Goal: Task Accomplishment & Management: Use online tool/utility

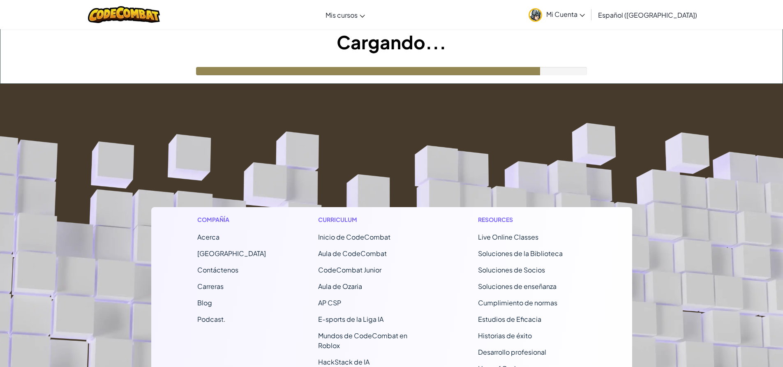
click at [388, 50] on h1 "Cargando..." at bounding box center [391, 41] width 782 height 25
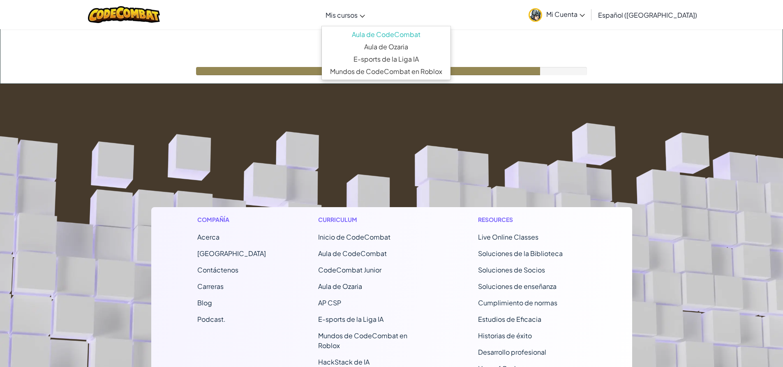
click at [369, 20] on link "Mis cursos" at bounding box center [345, 15] width 48 height 22
click at [296, 80] on div "Cargando..." at bounding box center [391, 56] width 782 height 54
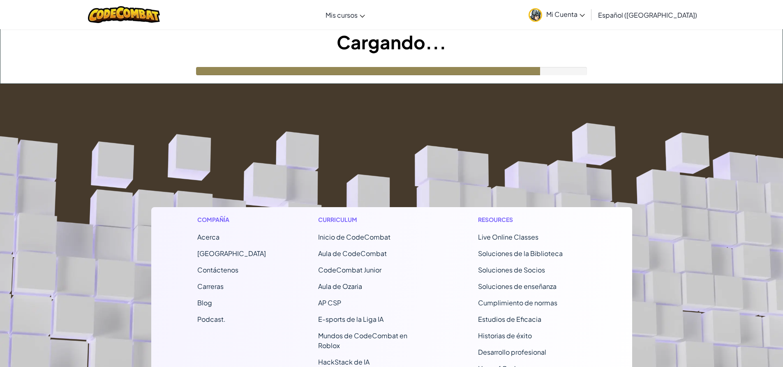
click at [296, 80] on div "Cargando..." at bounding box center [391, 56] width 782 height 54
click at [294, 79] on div "Cargando..." at bounding box center [391, 56] width 782 height 54
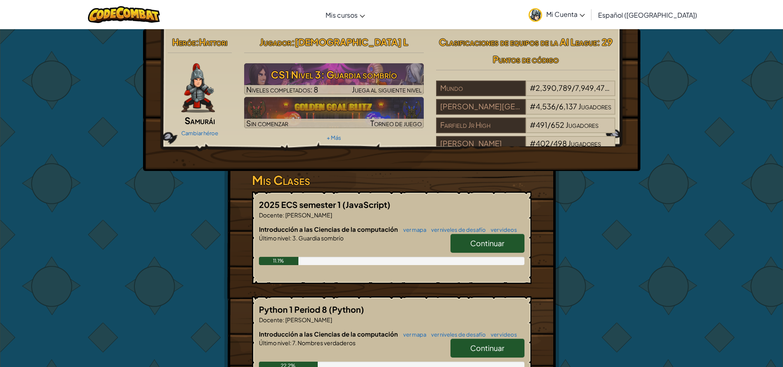
click at [491, 245] on span "Continuar" at bounding box center [487, 242] width 34 height 9
select select "es-419"
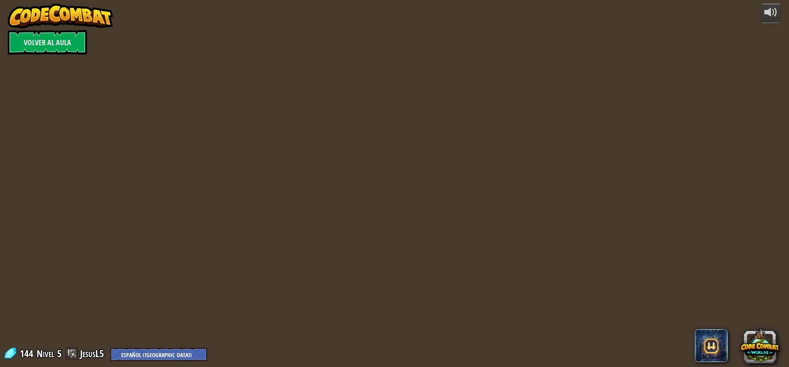
select select "es-419"
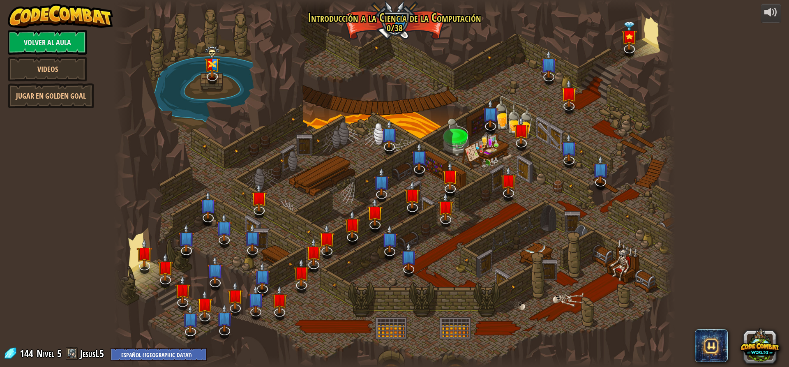
select select "es-419"
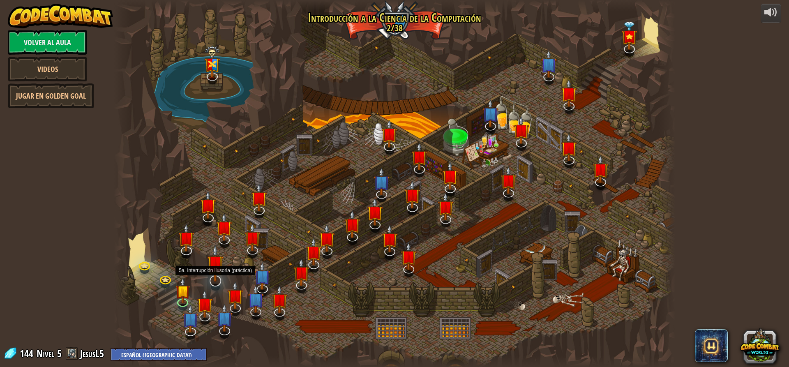
select select "es-419"
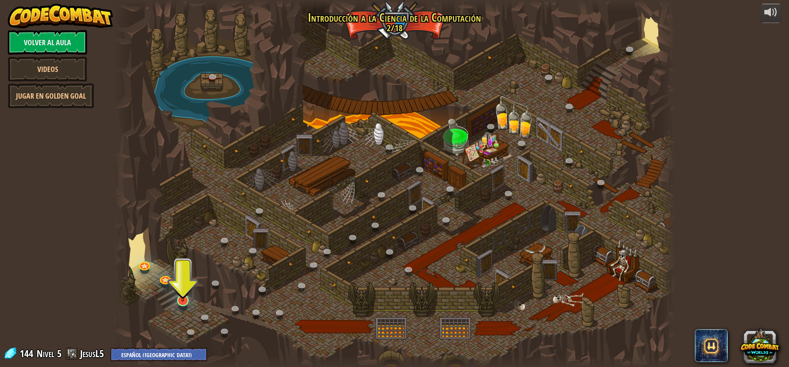
click at [189, 304] on div at bounding box center [394, 183] width 561 height 367
click at [189, 301] on link at bounding box center [182, 300] width 16 height 16
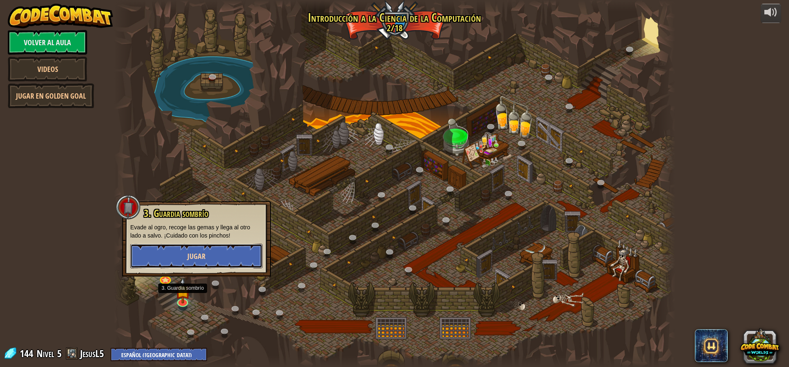
click at [198, 257] on span "Jugar" at bounding box center [196, 256] width 18 height 10
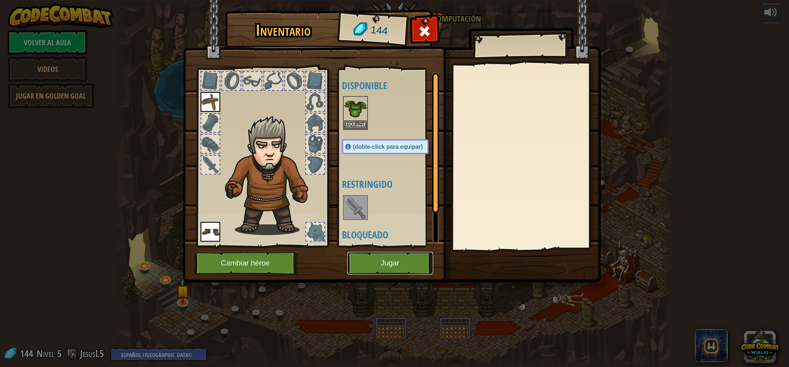
click at [384, 262] on button "Jugar" at bounding box center [390, 263] width 86 height 23
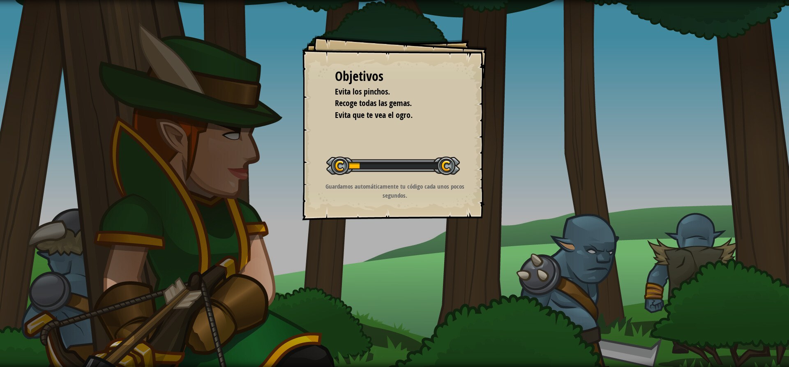
click at [394, 266] on div "Objetivos Evita los [PERSON_NAME]. Recoge todas las gemas. Evita que [PERSON_NA…" at bounding box center [394, 183] width 789 height 367
drag, startPoint x: 361, startPoint y: 200, endPoint x: 363, endPoint y: 187, distance: 13.4
click at [362, 199] on div "Guardamos automáticamente tu código cada unos pocos segundos." at bounding box center [394, 193] width 165 height 22
click at [364, 181] on div "Objetivos Evita los [PERSON_NAME]. Recoge todas las gemas. Evita que [PERSON_NA…" at bounding box center [394, 127] width 185 height 185
click at [364, 180] on div "Iniciar nivel" at bounding box center [393, 164] width 134 height 33
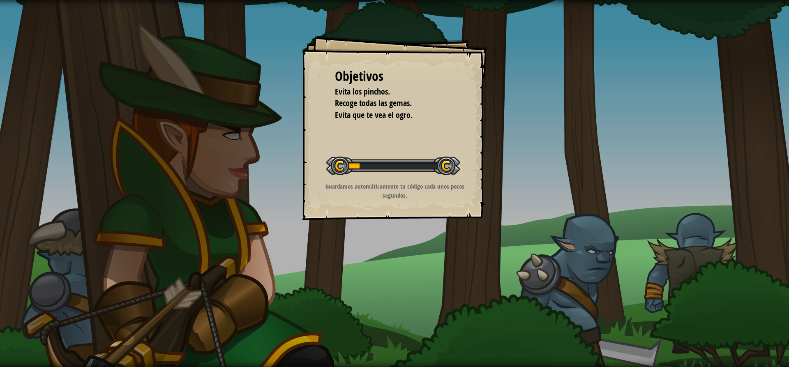
click at [364, 179] on div "Iniciar nivel" at bounding box center [393, 164] width 134 height 33
click at [362, 146] on div "Objetivos Evita los [PERSON_NAME]. Recoge todas las gemas. Evita que [PERSON_NA…" at bounding box center [394, 127] width 185 height 185
click at [326, 176] on div "Objetivos Evita los [PERSON_NAME]. Recoge todas las gemas. Evita que [PERSON_NA…" at bounding box center [394, 127] width 185 height 185
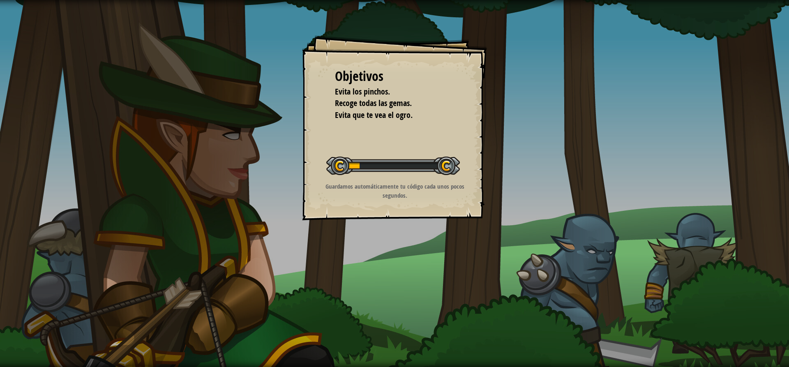
drag, startPoint x: 336, startPoint y: 166, endPoint x: 418, endPoint y: 157, distance: 82.4
click at [418, 157] on div at bounding box center [393, 166] width 134 height 18
drag, startPoint x: 420, startPoint y: 157, endPoint x: 258, endPoint y: 134, distance: 163.2
click at [420, 158] on div at bounding box center [393, 166] width 134 height 18
drag, startPoint x: 355, startPoint y: 163, endPoint x: 433, endPoint y: 168, distance: 77.8
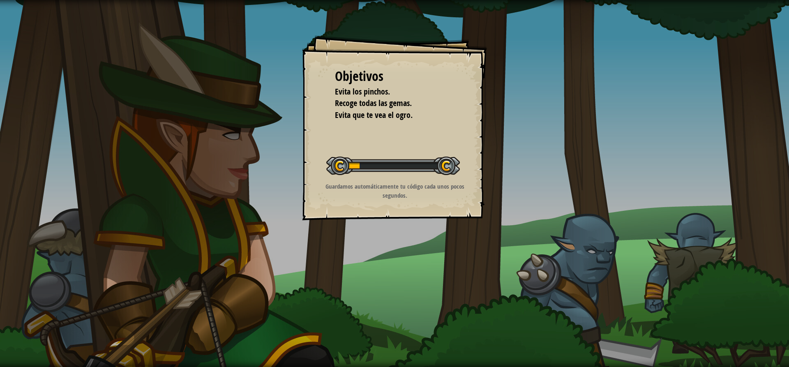
click at [433, 168] on div at bounding box center [393, 166] width 134 height 18
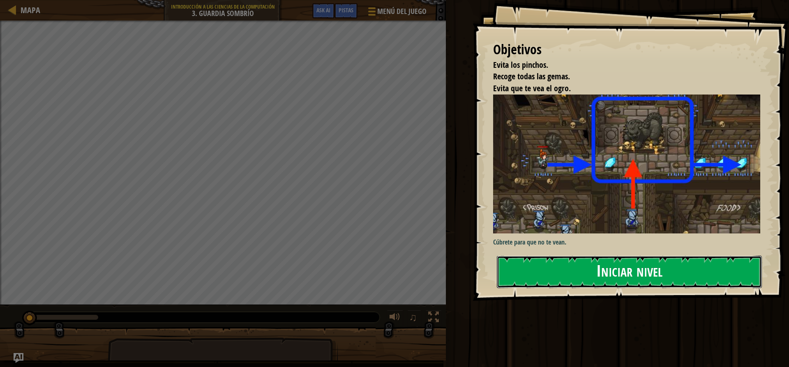
click at [555, 264] on button "Iniciar nivel" at bounding box center [629, 272] width 265 height 32
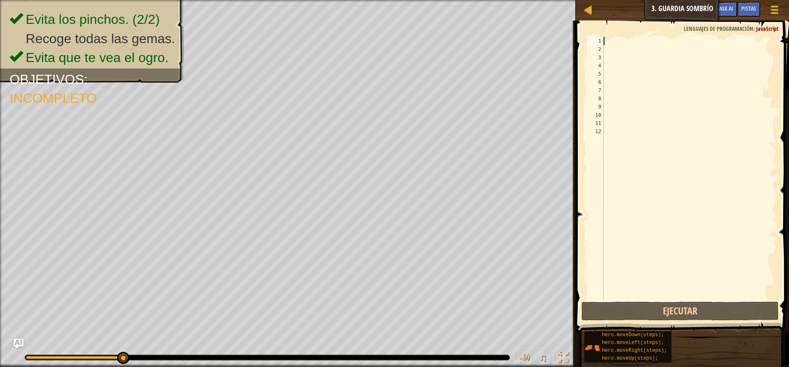
click at [615, 39] on div at bounding box center [689, 176] width 175 height 279
type textarea "h"
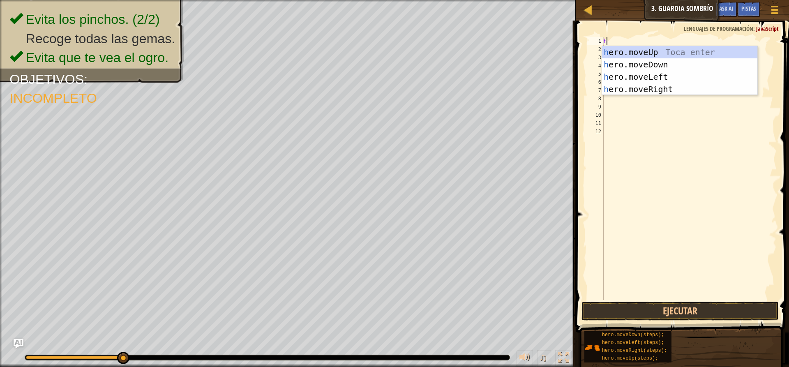
scroll to position [4, 0]
click at [632, 55] on div "h ero.moveUp Toca enter h ero.moveDown Toca enter h ero.moveLeft Toca enter h e…" at bounding box center [679, 83] width 155 height 74
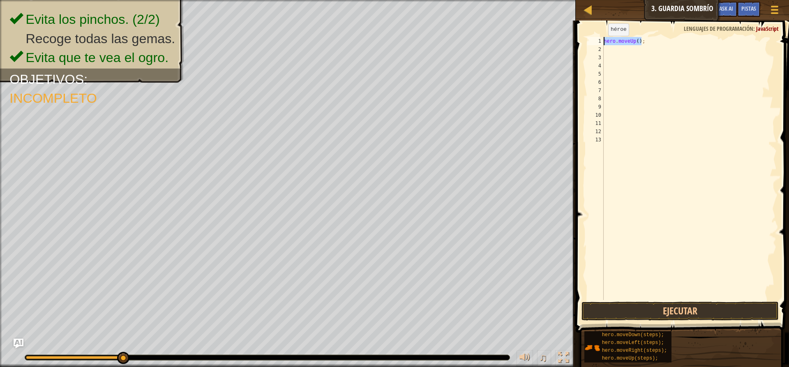
drag, startPoint x: 653, startPoint y: 41, endPoint x: 604, endPoint y: 44, distance: 48.6
click at [604, 44] on div "hero . moveUp ( ) ;" at bounding box center [689, 176] width 175 height 279
type textarea "hero.moveUp();"
click at [673, 99] on div "hero . moveUp ( ) ;" at bounding box center [689, 176] width 175 height 279
click at [695, 305] on button "Ejecutar" at bounding box center [679, 311] width 197 height 19
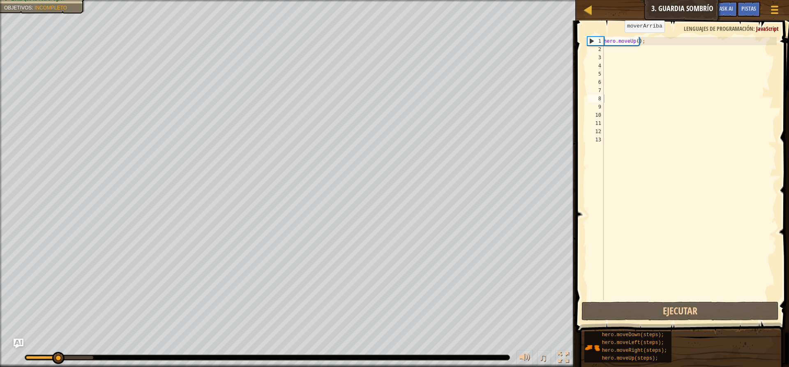
click at [523, 45] on div "Mapa Introducción a las Ciencias de la computación 3. Guardia sombrío Menú del …" at bounding box center [394, 183] width 789 height 367
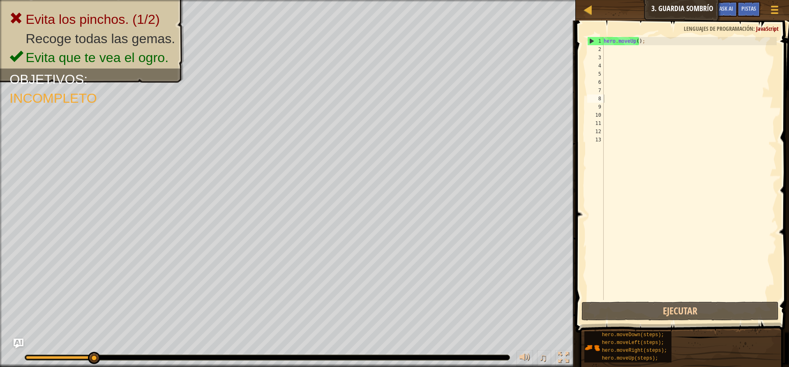
type textarea "hero.moveUp();"
click at [551, 42] on div "Mapa Introducción a las Ciencias de la computación 3. Guardia sombrío Menú del …" at bounding box center [394, 183] width 789 height 367
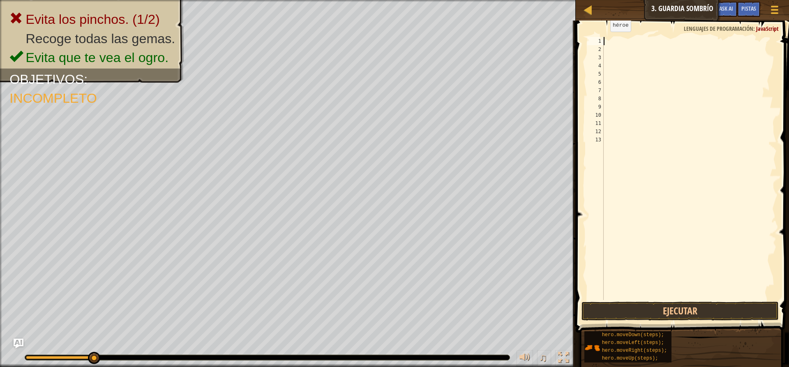
type textarea "h"
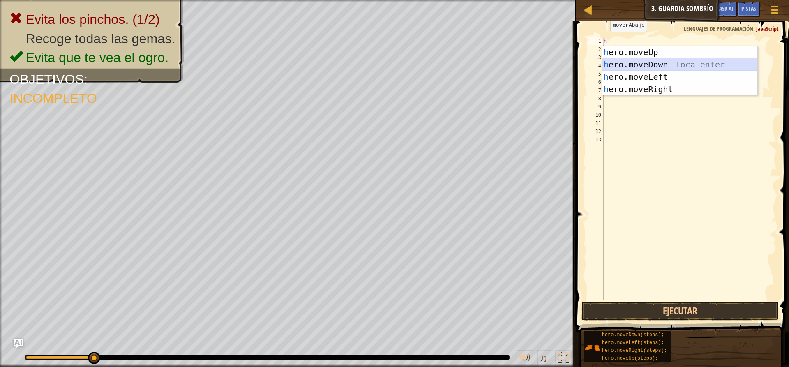
click at [644, 62] on div "h ero.moveUp Toca enter h ero.moveDown Toca enter h ero.moveLeft Toca enter h e…" at bounding box center [679, 83] width 155 height 74
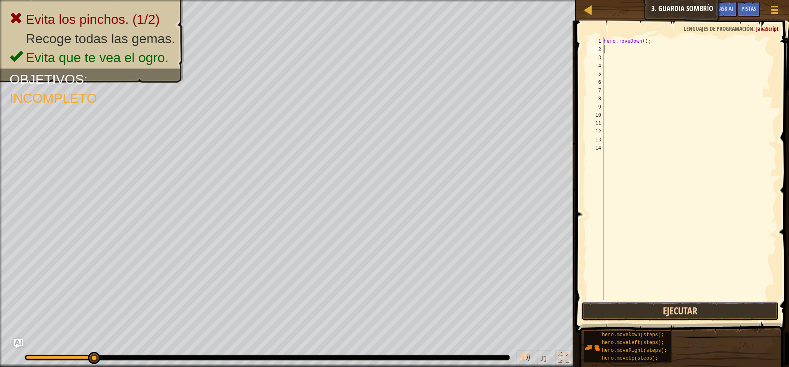
click at [704, 306] on button "Ejecutar" at bounding box center [679, 311] width 197 height 19
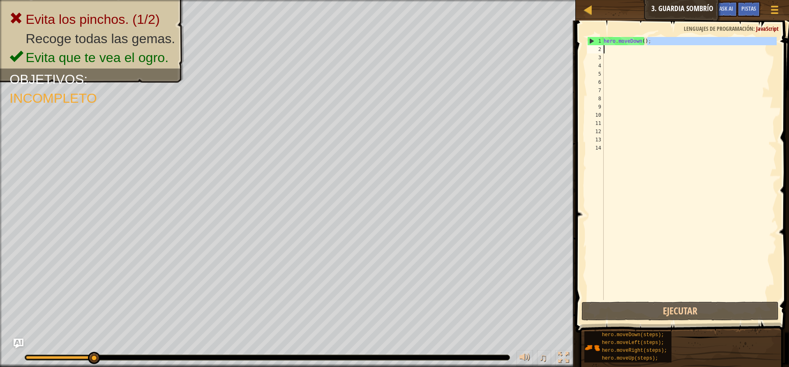
click at [368, 40] on div "Mapa Introducción a las Ciencias de la computación 3. Guardia sombrío Menú del …" at bounding box center [394, 183] width 789 height 367
type textarea "hero.moveDown();"
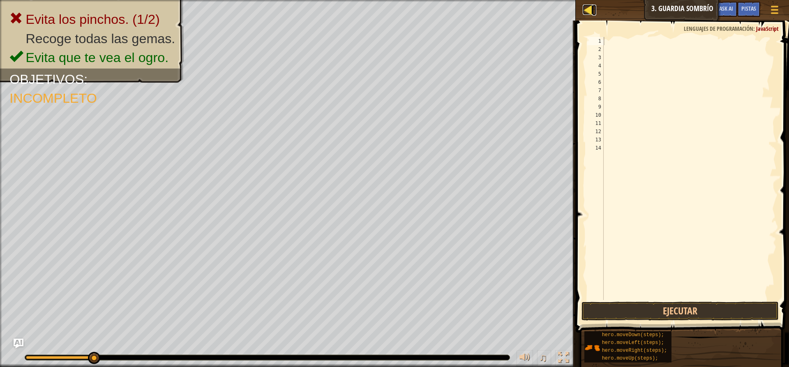
click at [590, 11] on div at bounding box center [588, 10] width 10 height 10
select select "es-419"
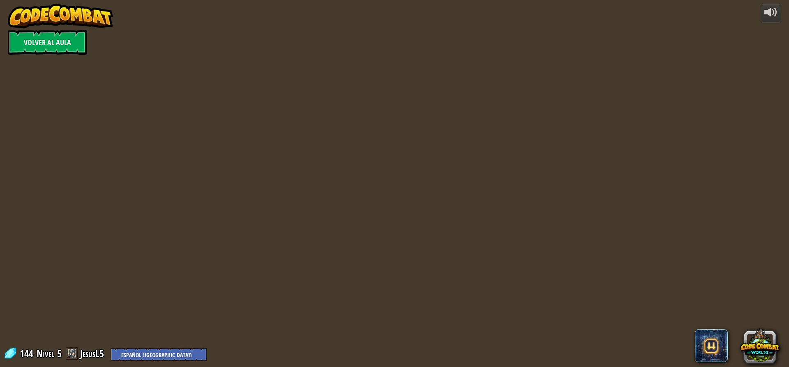
select select "es-419"
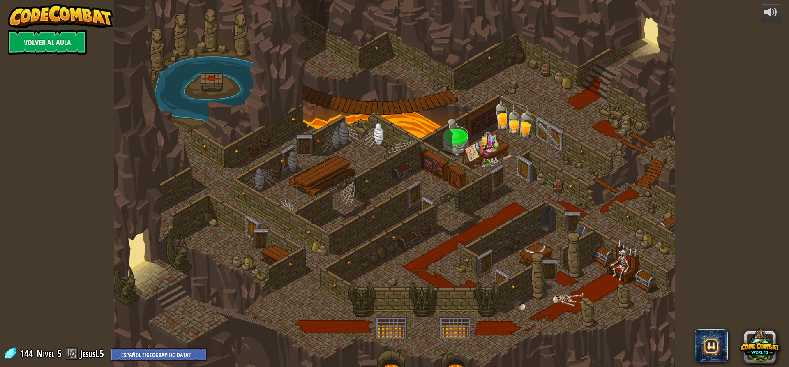
select select "es-419"
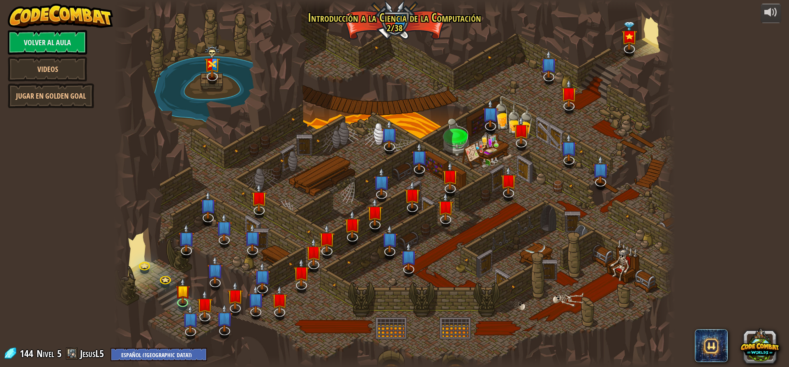
select select "es-419"
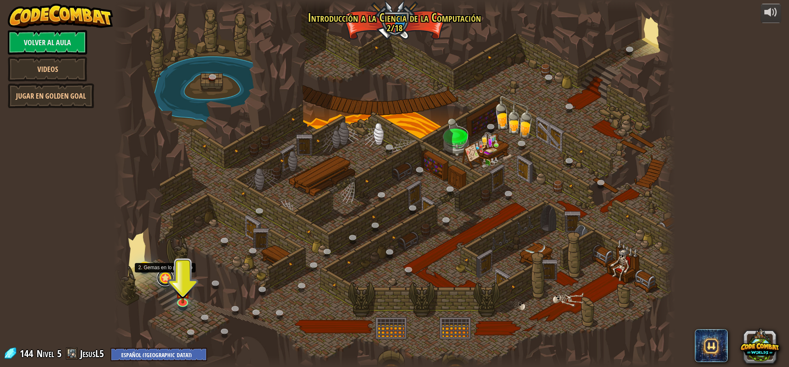
click at [163, 279] on link at bounding box center [165, 278] width 16 height 16
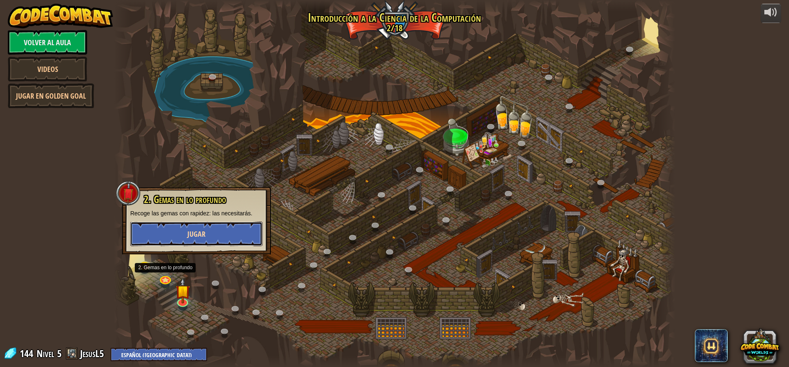
click at [197, 239] on button "Jugar" at bounding box center [196, 233] width 132 height 25
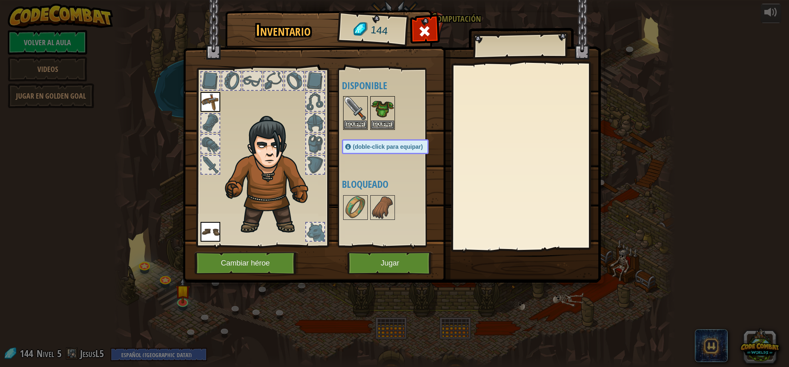
click at [383, 275] on img at bounding box center [392, 133] width 418 height 298
click at [385, 272] on button "Jugar" at bounding box center [390, 263] width 86 height 23
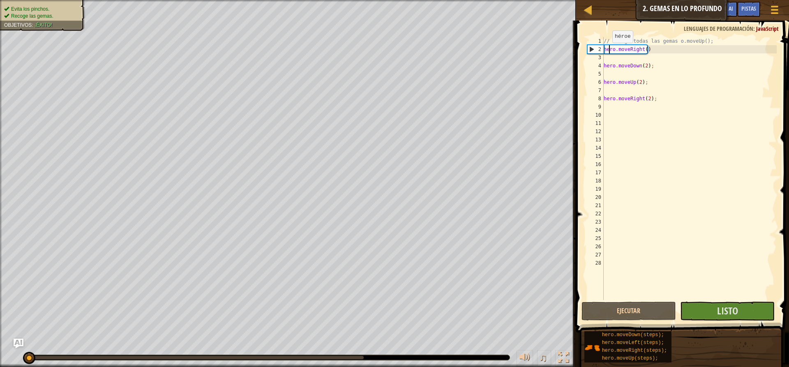
click at [608, 51] on div "// Recoge todas las gemas o.moveUp(); hero . moveRight ( ) hero . moveDown ( 2 …" at bounding box center [689, 176] width 175 height 279
type textarea "hero.moveRight()"
drag, startPoint x: 605, startPoint y: 51, endPoint x: 652, endPoint y: 51, distance: 47.3
click at [652, 51] on div "// Recoge todas las gemas o.moveUp(); hero . moveRight ( ) hero . moveDown ( 2 …" at bounding box center [689, 176] width 175 height 279
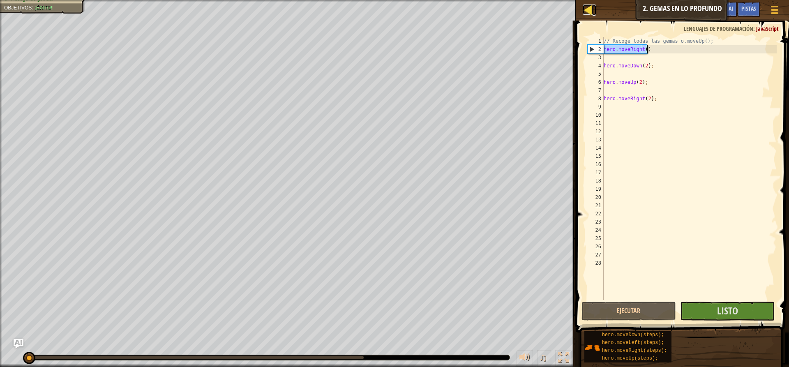
click at [585, 9] on div at bounding box center [588, 10] width 10 height 10
select select "es-419"
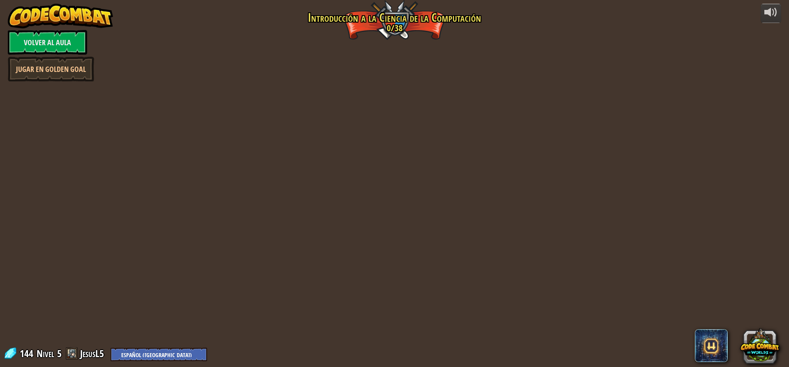
select select "es-419"
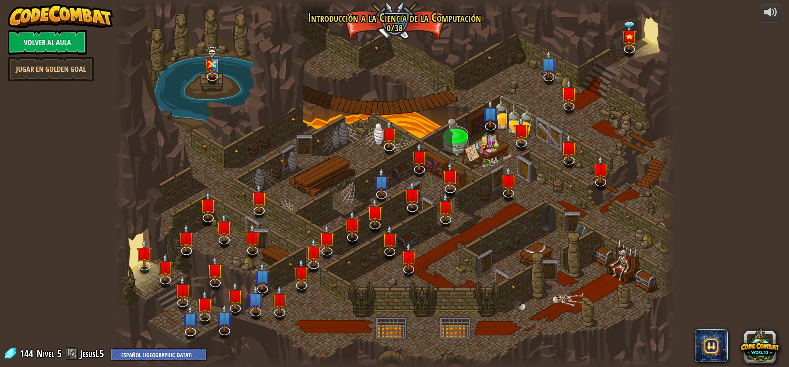
select select "es-419"
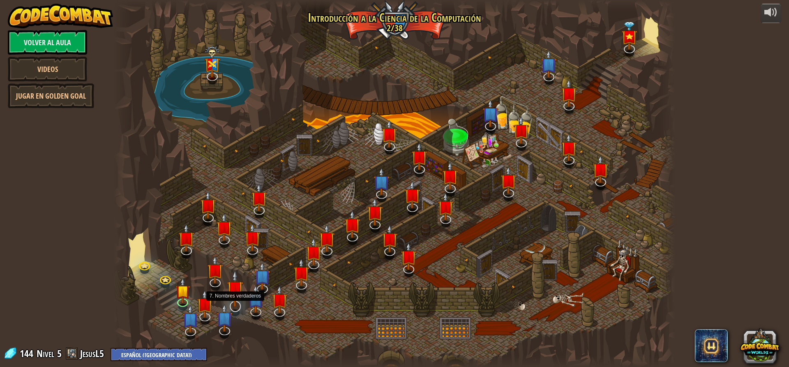
select select "es-419"
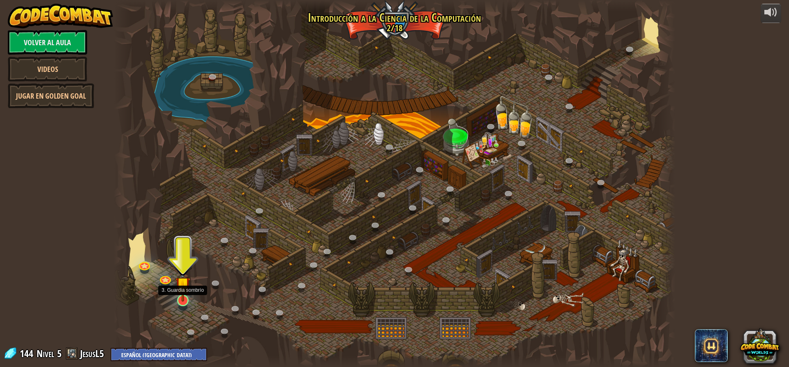
click at [181, 294] on img at bounding box center [182, 284] width 15 height 34
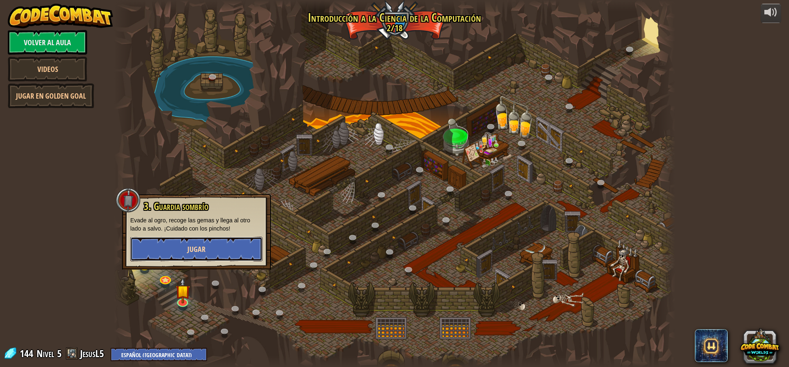
click at [190, 256] on button "Jugar" at bounding box center [196, 249] width 132 height 25
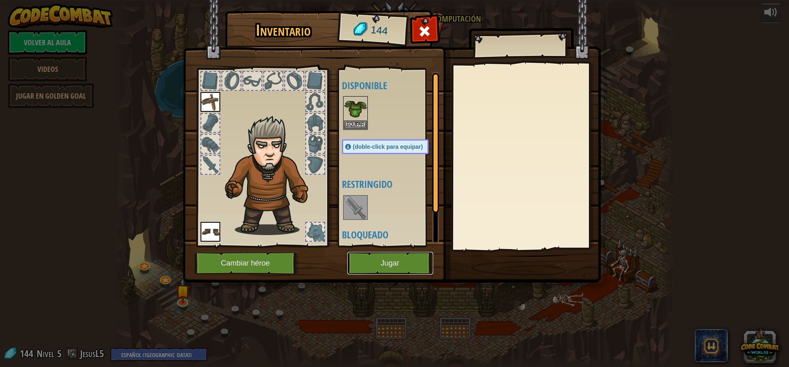
click at [424, 266] on button "Jugar" at bounding box center [390, 263] width 86 height 23
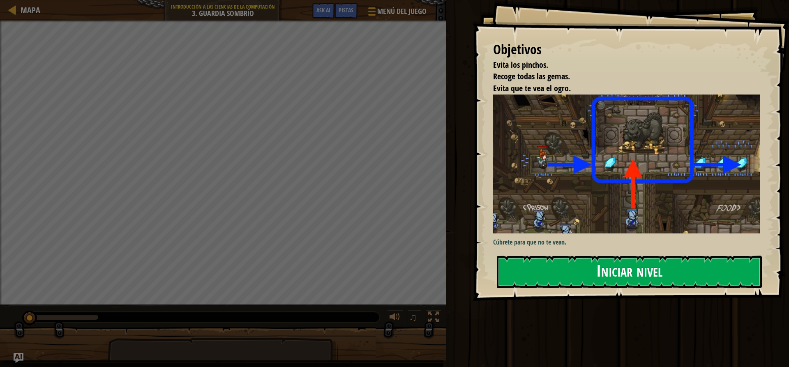
click at [567, 256] on button "Iniciar nivel" at bounding box center [629, 272] width 265 height 32
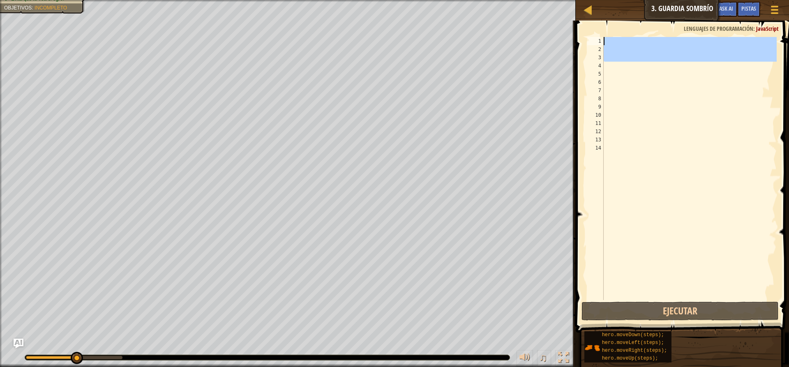
drag, startPoint x: 669, startPoint y: 64, endPoint x: 669, endPoint y: 39, distance: 25.1
click at [669, 39] on div at bounding box center [689, 176] width 175 height 279
click at [669, 39] on div at bounding box center [689, 168] width 175 height 263
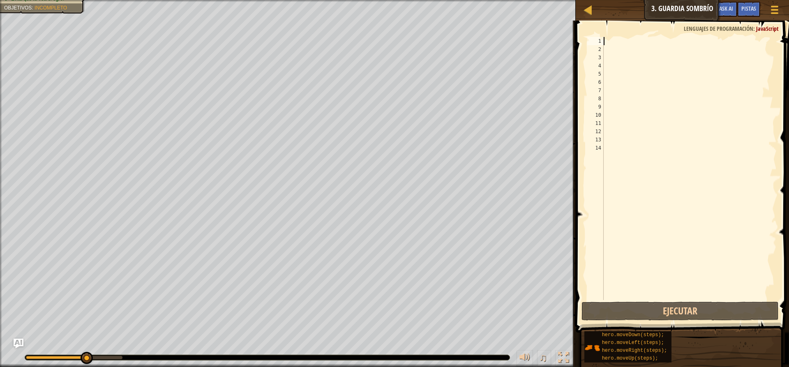
click at [658, 50] on div at bounding box center [689, 176] width 175 height 279
click at [658, 49] on div at bounding box center [689, 176] width 175 height 279
click at [658, 53] on div at bounding box center [689, 176] width 175 height 279
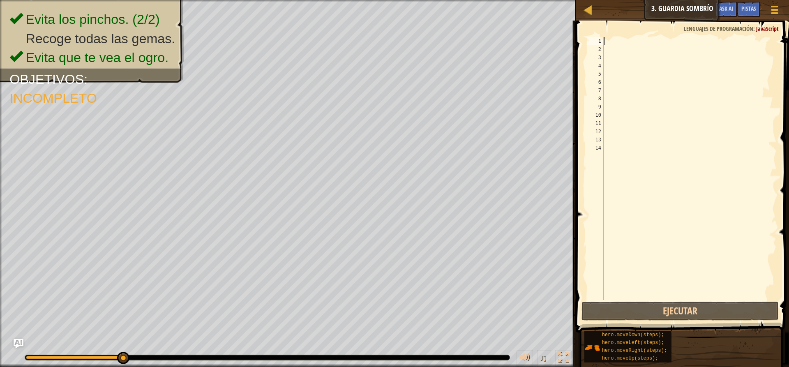
paste textarea "h"
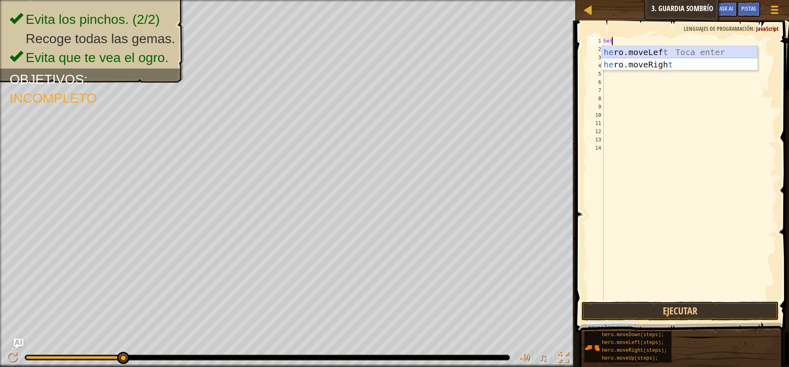
scroll to position [4, 0]
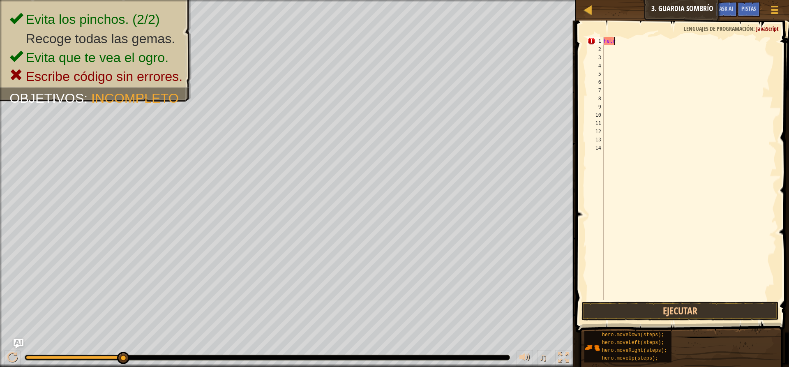
type textarea "h"
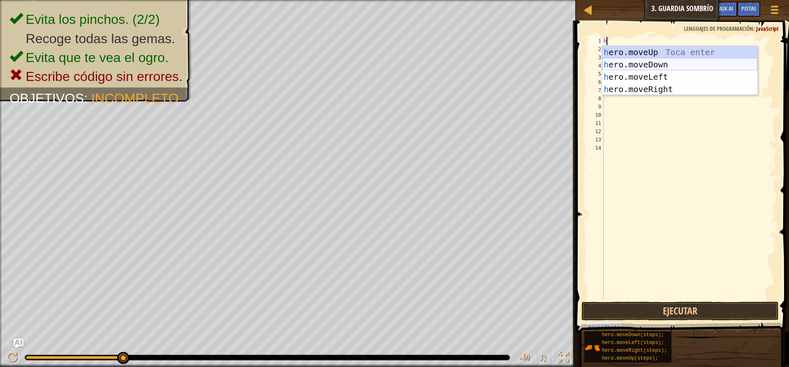
type textarea "he"
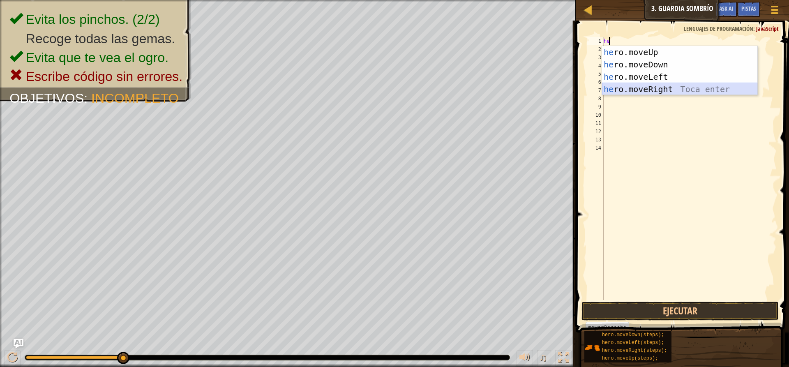
click at [687, 86] on div "he ro.moveUp Toca enter he ro.moveDown Toca enter he ro.moveLeft Toca enter he …" at bounding box center [679, 83] width 155 height 74
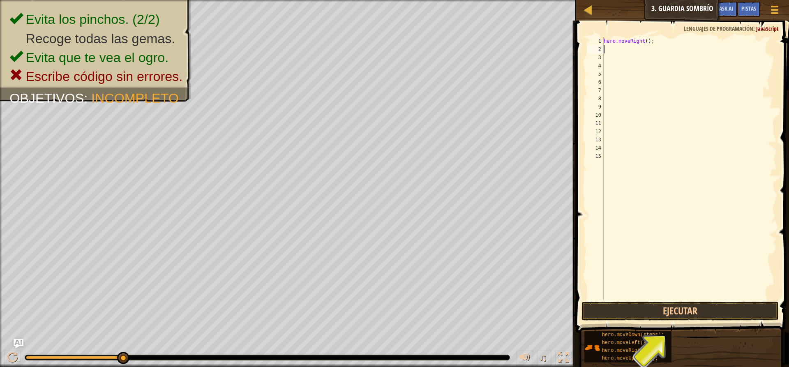
click at [648, 296] on div "hero . moveRight ( ) ;" at bounding box center [689, 176] width 175 height 279
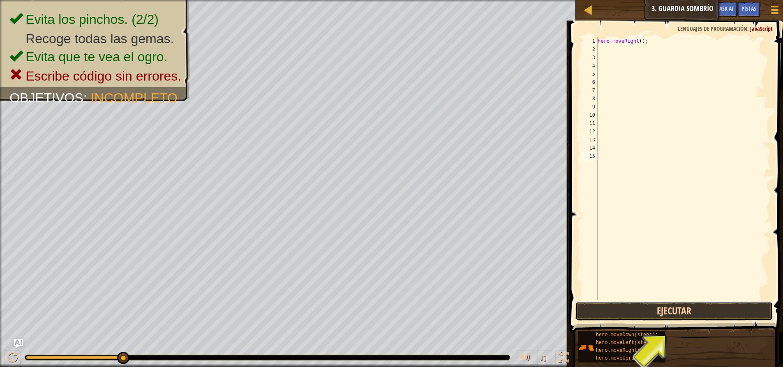
click at [702, 317] on button "Ejecutar" at bounding box center [673, 311] width 197 height 19
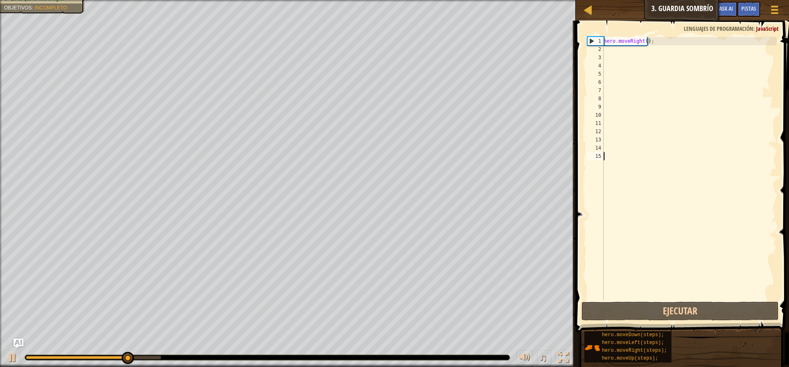
click at [616, 157] on div "hero . moveRight ( ) ;" at bounding box center [689, 176] width 175 height 279
click at [616, 40] on div "hero . moveRight ( ) ;" at bounding box center [689, 176] width 175 height 279
type textarea "hero.moveRight();"
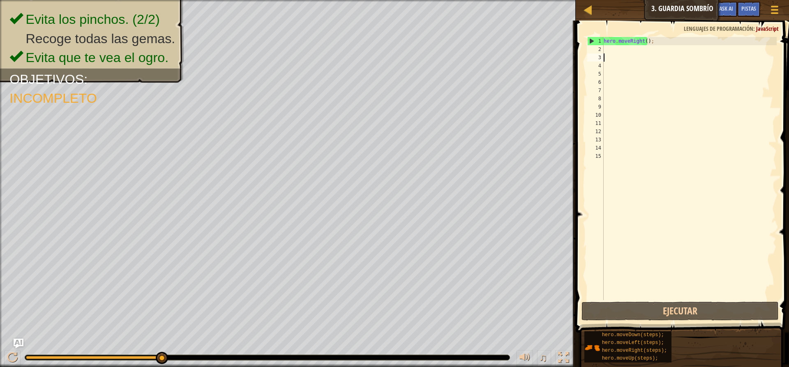
click at [620, 54] on div "hero . moveRight ( ) ;" at bounding box center [689, 176] width 175 height 279
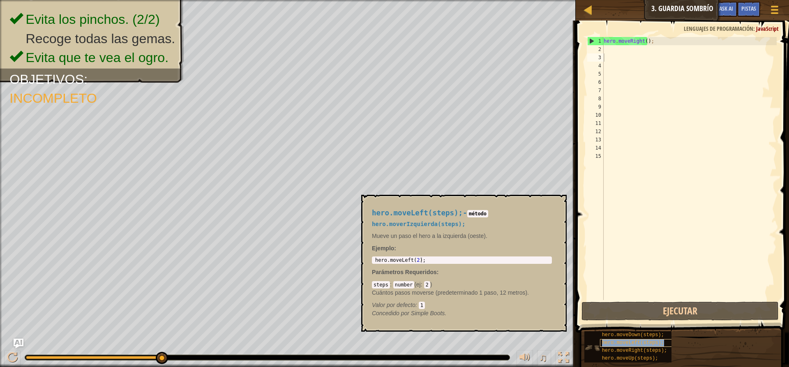
click at [654, 340] on span "hero.moveLeft(steps);" at bounding box center [633, 343] width 62 height 6
drag, startPoint x: 371, startPoint y: 258, endPoint x: 399, endPoint y: 261, distance: 28.8
click at [399, 260] on div "hero.moveLeft(steps); - método hero.moverIzquierda(steps); Mueve un paso el her…" at bounding box center [461, 263] width 191 height 124
type textarea "hero.moveLeft(2);"
drag, startPoint x: 374, startPoint y: 259, endPoint x: 428, endPoint y: 258, distance: 53.4
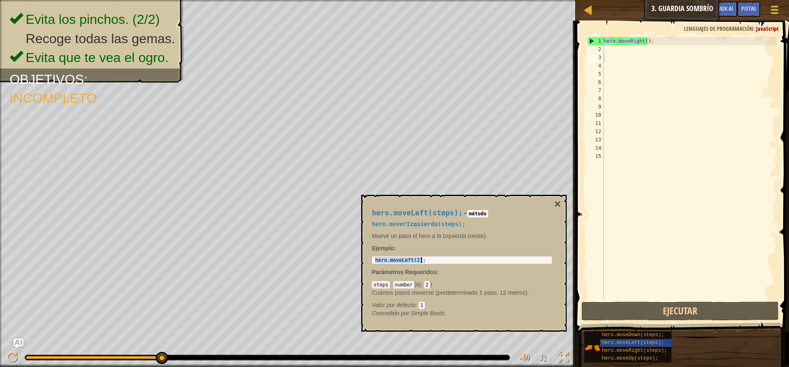
click at [428, 258] on div "hero . moveLeft ( 2 ) ;" at bounding box center [462, 265] width 177 height 17
type textarea "hero.moveLeft(2);"
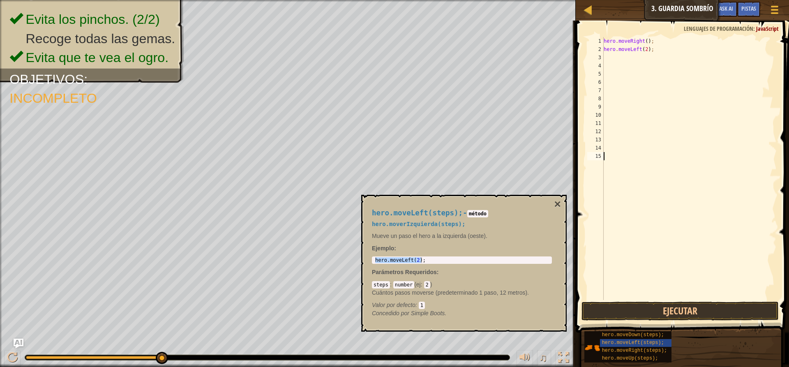
drag, startPoint x: 637, startPoint y: 240, endPoint x: 637, endPoint y: 244, distance: 4.1
click at [639, 241] on div "hero . moveRight ( ) ; hero . moveLeft ( 2 ) ;" at bounding box center [689, 176] width 175 height 279
click at [639, 316] on button "Ejecutar" at bounding box center [679, 311] width 197 height 19
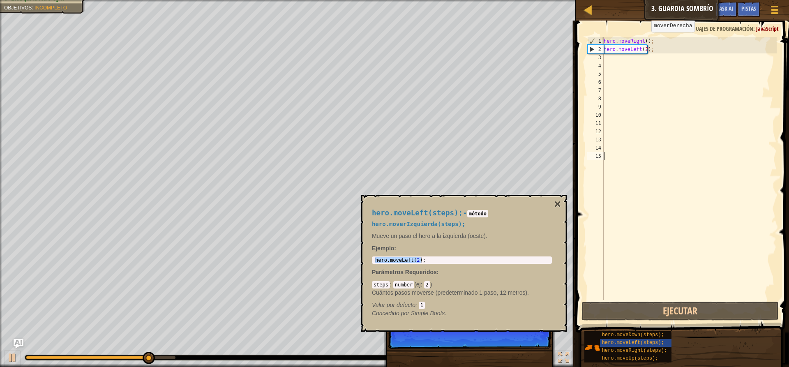
click at [647, 39] on div "hero . moveRight ( ) ; hero . moveLeft ( 2 ) ;" at bounding box center [689, 176] width 175 height 279
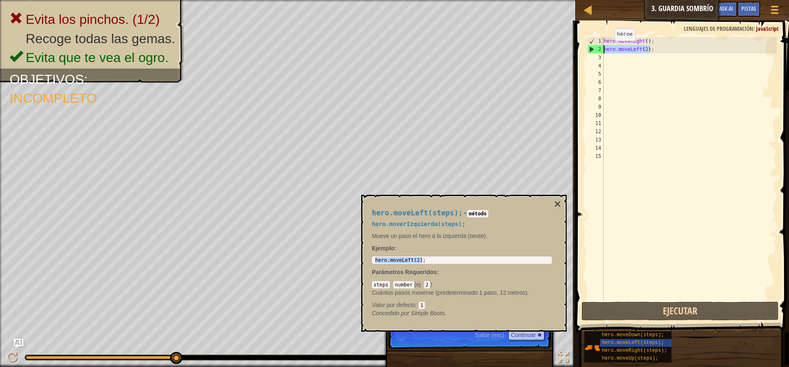
drag, startPoint x: 649, startPoint y: 51, endPoint x: 596, endPoint y: 49, distance: 53.0
click at [596, 49] on div "hero.moveRight(); 1 2 3 4 5 6 7 8 9 10 11 12 13 14 15 hero . moveRight ( ) ; he…" at bounding box center [681, 168] width 191 height 263
type textarea "hero.moveLeft(2);"
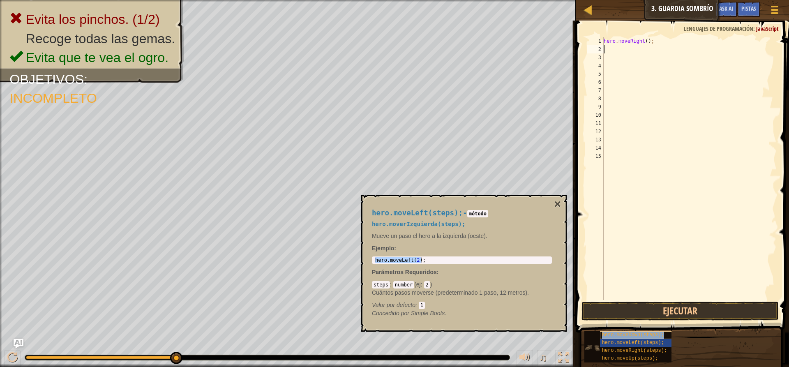
click at [639, 337] on span "hero.moveDown(steps);" at bounding box center [633, 335] width 62 height 6
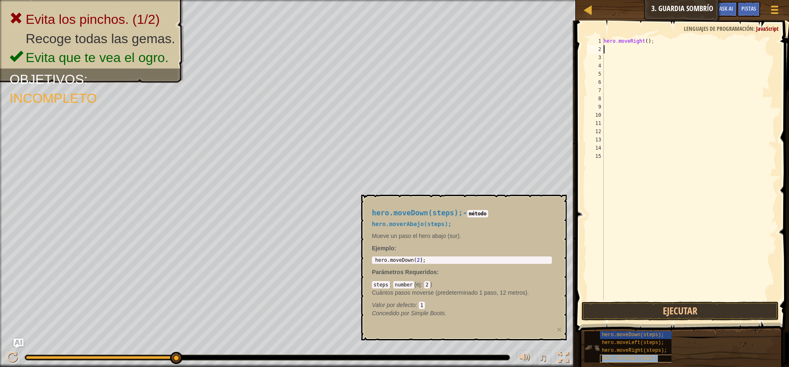
click at [632, 356] on span "hero.moveUp(steps);" at bounding box center [630, 358] width 56 height 6
type textarea "hero.moveUp(2);"
drag, startPoint x: 379, startPoint y: 260, endPoint x: 407, endPoint y: 261, distance: 28.0
click at [407, 261] on div "hero . moveUp ( 2 ) ;" at bounding box center [462, 265] width 177 height 17
click at [376, 258] on div "hero . moveUp ( 2 ) ;" at bounding box center [462, 265] width 177 height 17
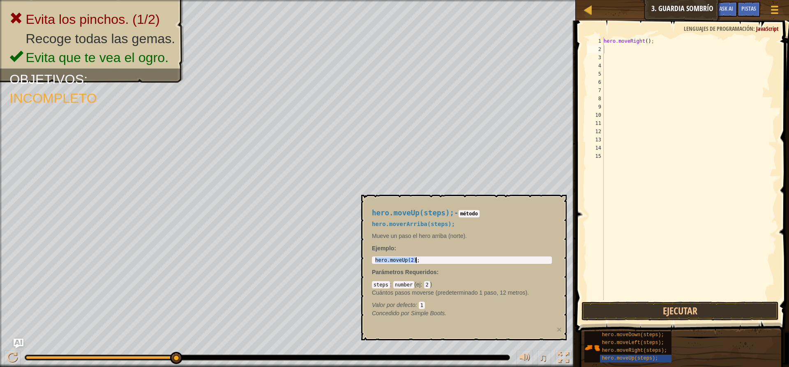
drag, startPoint x: 376, startPoint y: 258, endPoint x: 415, endPoint y: 266, distance: 39.8
click at [415, 266] on div "hero.moveUp(steps); - método hero.moverArriba(steps); Mueve un paso el hero arr…" at bounding box center [461, 263] width 191 height 124
type textarea "hero.moveUp(2);"
click at [608, 310] on button "Ejecutar" at bounding box center [679, 311] width 197 height 19
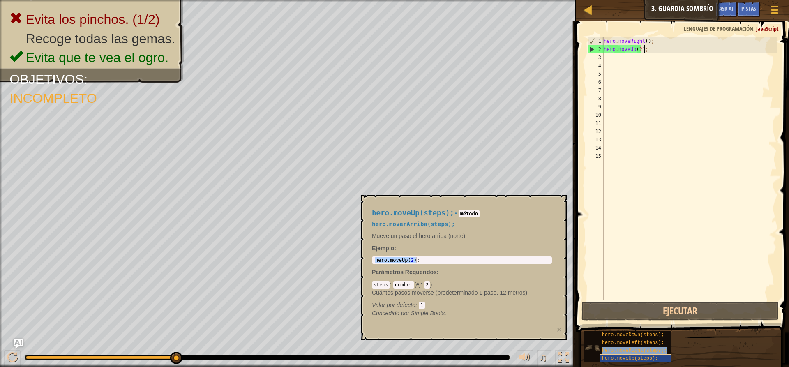
click at [623, 349] on span "hero.moveRight(steps);" at bounding box center [634, 351] width 65 height 6
type textarea "hero.moveRight(2);"
drag, startPoint x: 374, startPoint y: 259, endPoint x: 427, endPoint y: 259, distance: 52.6
click at [427, 259] on div "hero . moveRight ( 2 ) ;" at bounding box center [462, 265] width 177 height 17
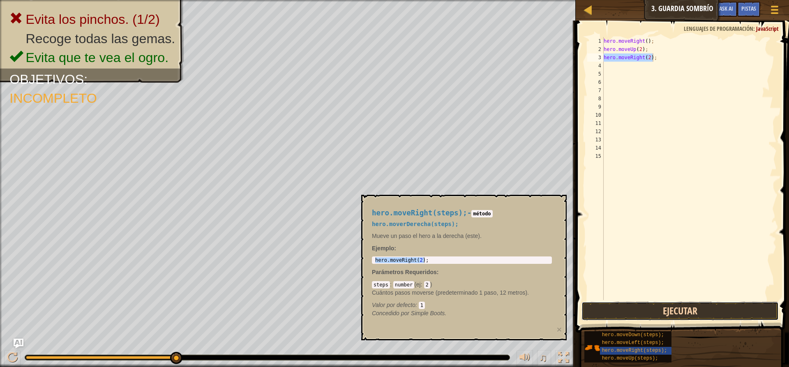
click at [635, 311] on button "Ejecutar" at bounding box center [679, 311] width 197 height 19
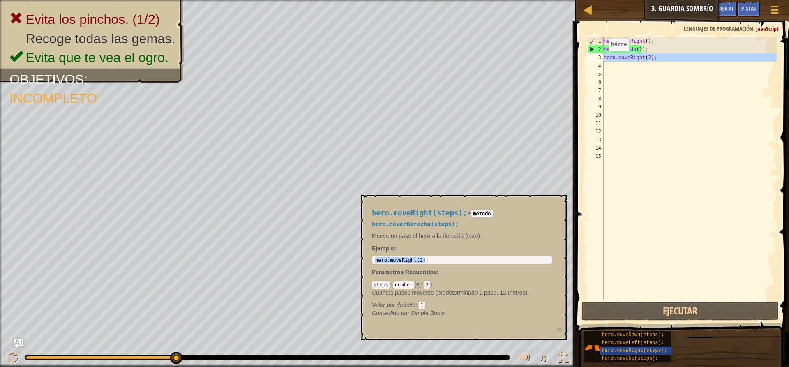
drag, startPoint x: 666, startPoint y: 65, endPoint x: 600, endPoint y: 59, distance: 65.6
click at [600, 59] on div "hero.moveRight(2); 1 2 3 4 5 6 7 8 9 10 11 12 13 14 15 hero . moveRight ( ) ; h…" at bounding box center [681, 168] width 191 height 263
type textarea "hero.moveRight(2);"
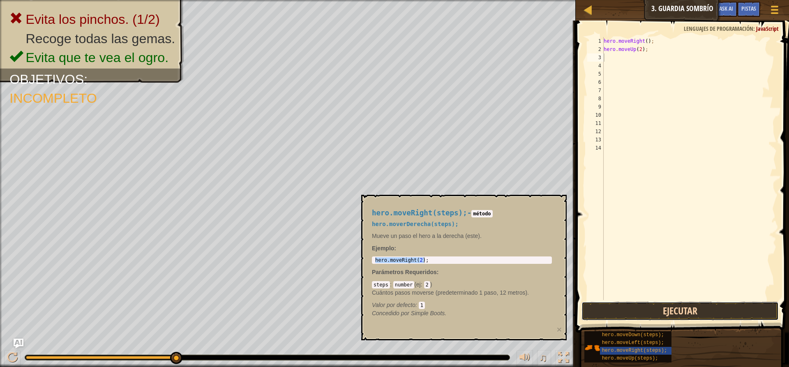
click at [728, 311] on button "Ejecutar" at bounding box center [679, 311] width 197 height 19
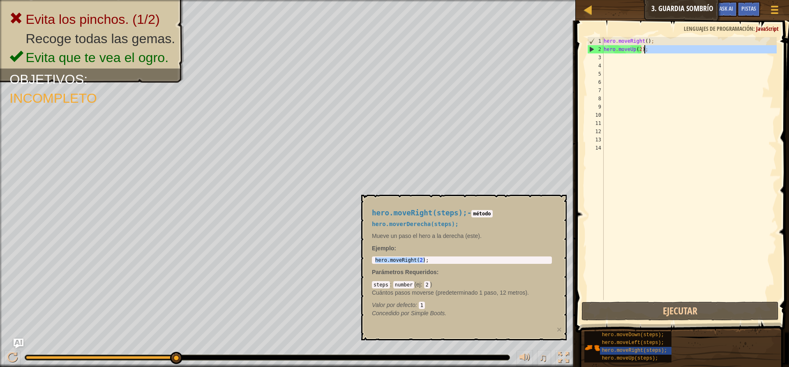
click at [662, 53] on div "hero . moveRight ( ) ; hero . moveUp ( 2 ) ;" at bounding box center [689, 176] width 175 height 279
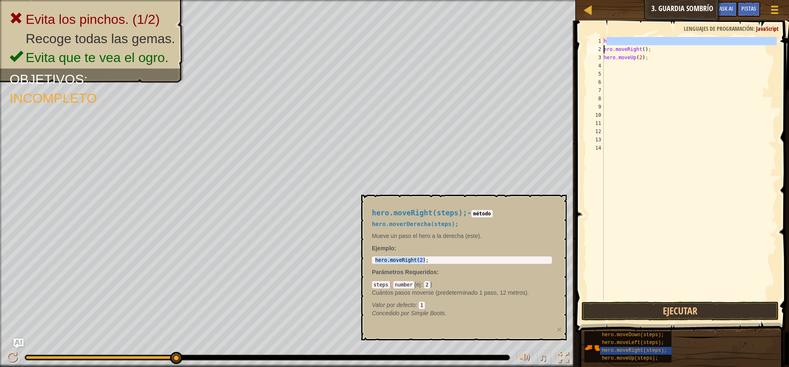
click at [606, 40] on div "h ero . moveRight ( ) ; hero . moveUp ( 2 ) ;" at bounding box center [689, 168] width 175 height 263
type textarea "h"
drag, startPoint x: 655, startPoint y: 68, endPoint x: 590, endPoint y: 44, distance: 68.6
click at [590, 44] on div "1 2 3 4 5 6 7 8 9 10 11 12 13 ero . moveRight ( ) ; ההההההההההההההההההההההההההה…" at bounding box center [681, 168] width 191 height 263
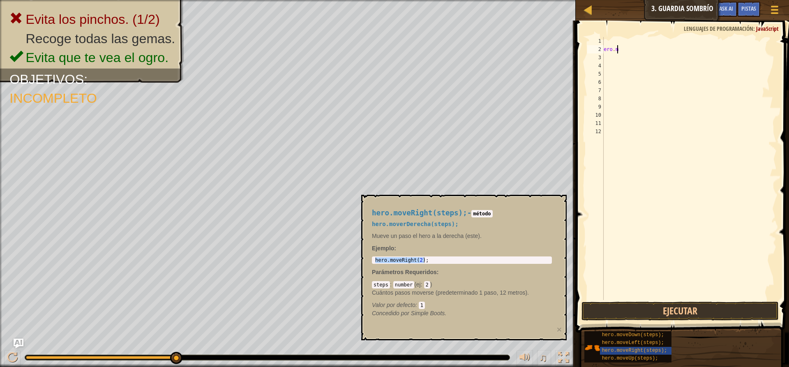
type textarea "e"
type textarea "h"
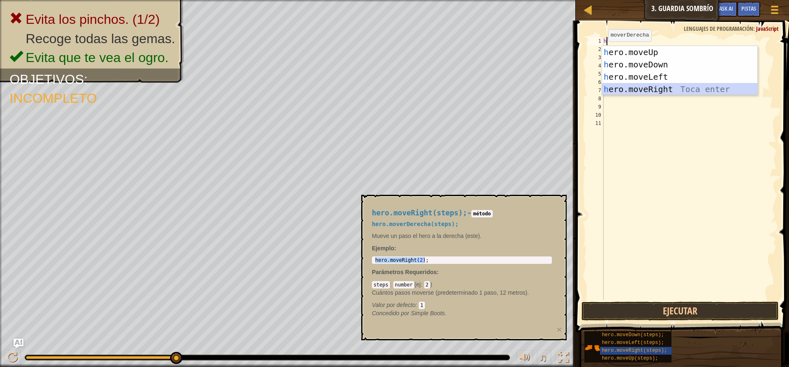
click at [699, 88] on div "h ero.moveUp Toca enter h ero.moveDown Toca enter h ero.moveLeft Toca enter h e…" at bounding box center [679, 83] width 155 height 74
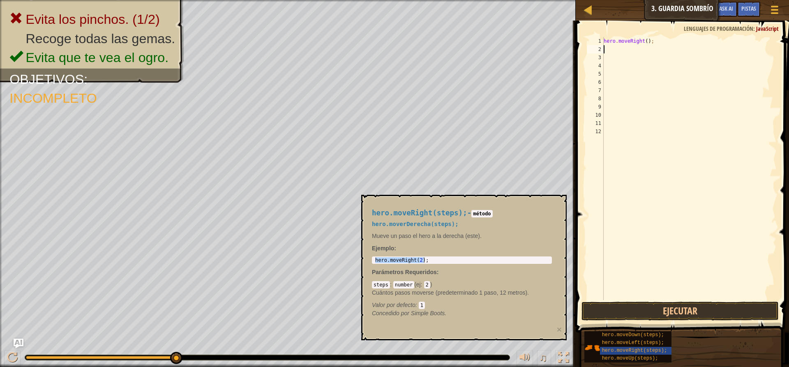
click at [689, 69] on div "hero . moveRight ( ) ;" at bounding box center [689, 176] width 175 height 279
click at [648, 48] on div "hero . moveRight ( ) ;" at bounding box center [689, 176] width 175 height 279
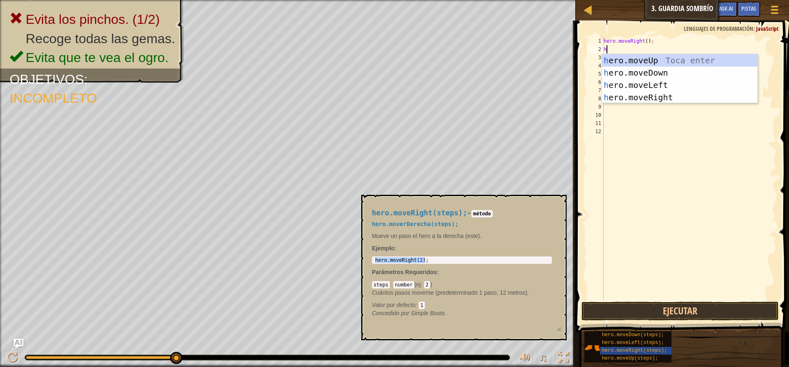
type textarea "het"
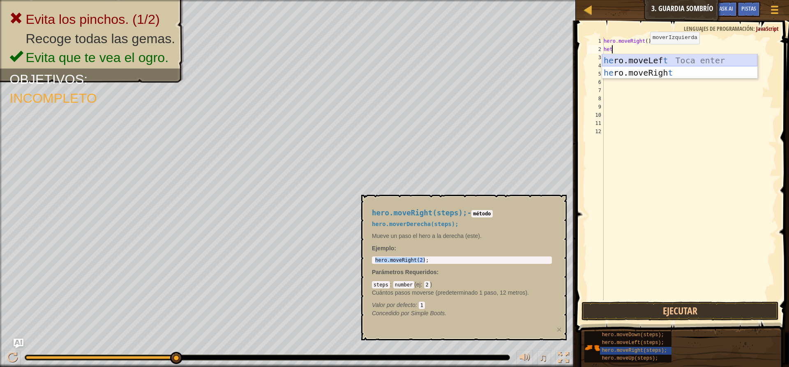
click at [648, 64] on div "he ro.moveLef t Toca enter he ro.moveRigh t Toca enter" at bounding box center [679, 78] width 155 height 49
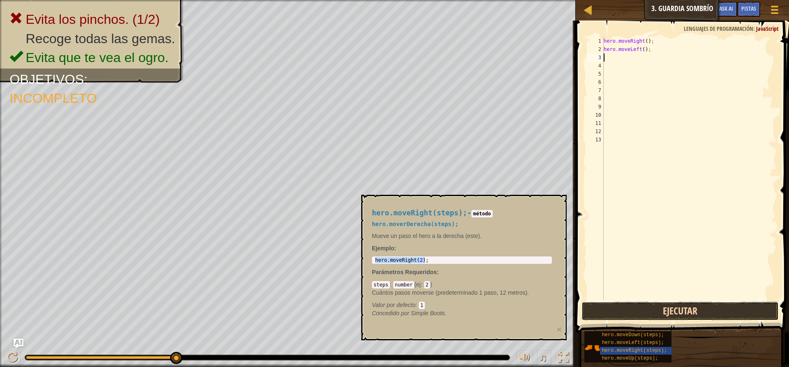
click at [639, 311] on button "Ejecutar" at bounding box center [679, 311] width 197 height 19
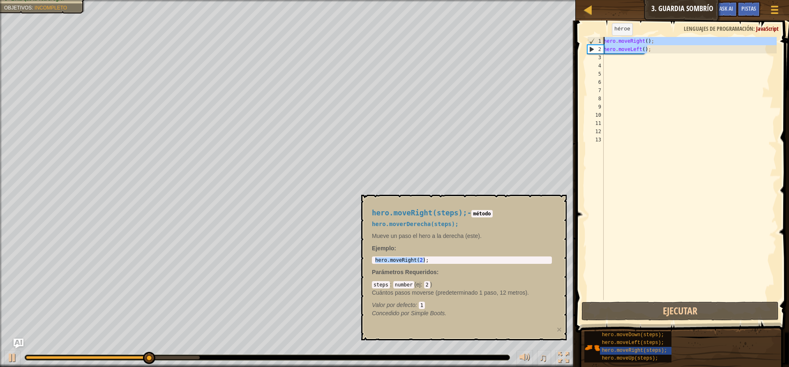
drag, startPoint x: 667, startPoint y: 52, endPoint x: 591, endPoint y: 39, distance: 77.2
click at [591, 39] on div "1 2 3 4 5 6 7 8 9 10 11 12 13 hero . moveRight ( ) ; hero . moveLeft ( ) ; הההה…" at bounding box center [681, 168] width 191 height 263
click at [604, 51] on div "hero . moveRight ( ) ; hero . moveLeft ( ) ;" at bounding box center [689, 168] width 175 height 263
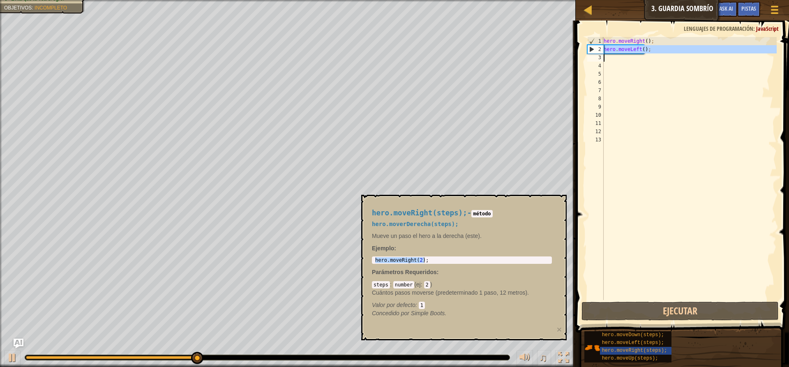
drag, startPoint x: 604, startPoint y: 51, endPoint x: 635, endPoint y: 59, distance: 31.8
click at [635, 59] on div "hero . moveRight ( ) ; hero . moveLeft ( ) ;" at bounding box center [689, 176] width 175 height 279
type textarea "hero.moveLeft();"
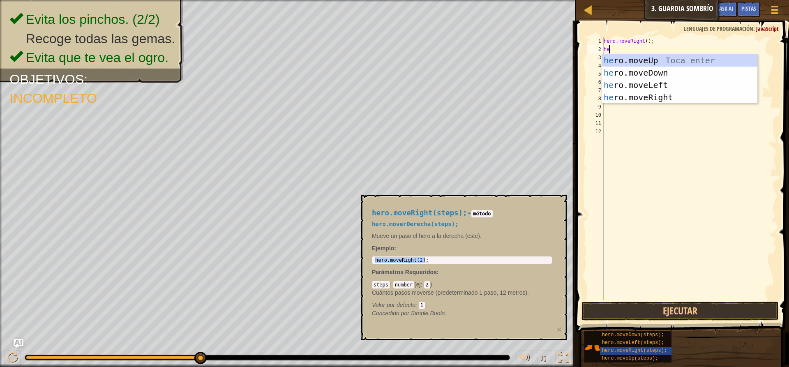
type textarea "her"
click at [644, 63] on div "her o.moveUp Toca enter her o.moveDown Toca enter her o.moveLeft [PERSON_NAME] …" at bounding box center [679, 91] width 155 height 74
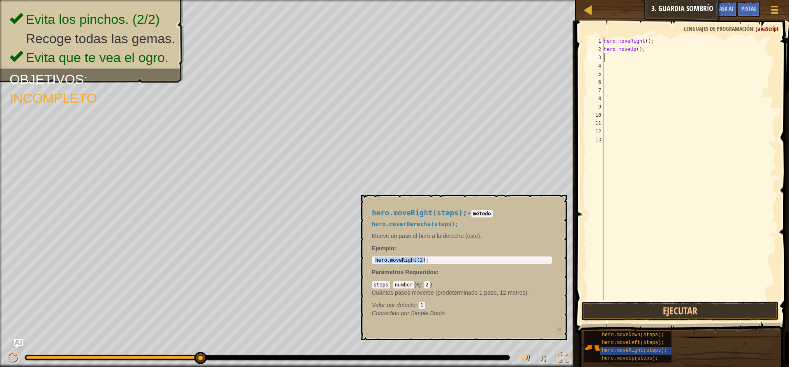
click at [623, 315] on button "Ejecutar" at bounding box center [679, 311] width 197 height 19
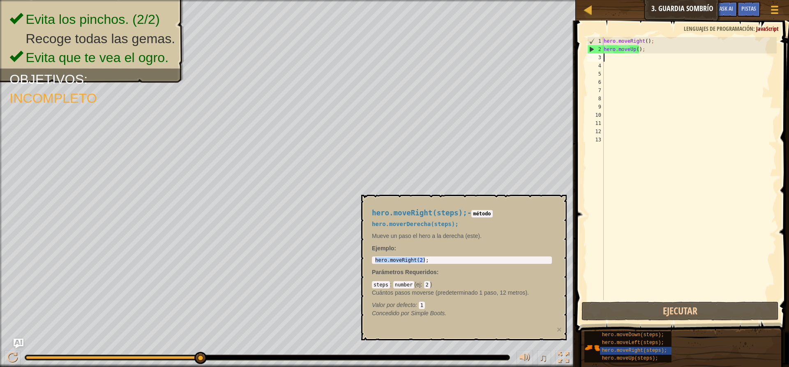
type textarea "h"
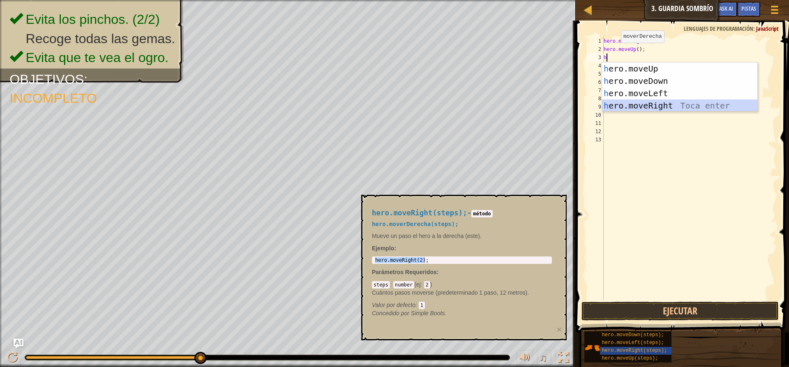
click at [651, 105] on div "h ero.moveUp Toca enter h ero.moveDown Toca enter h ero.moveLeft Toca enter h e…" at bounding box center [679, 99] width 155 height 74
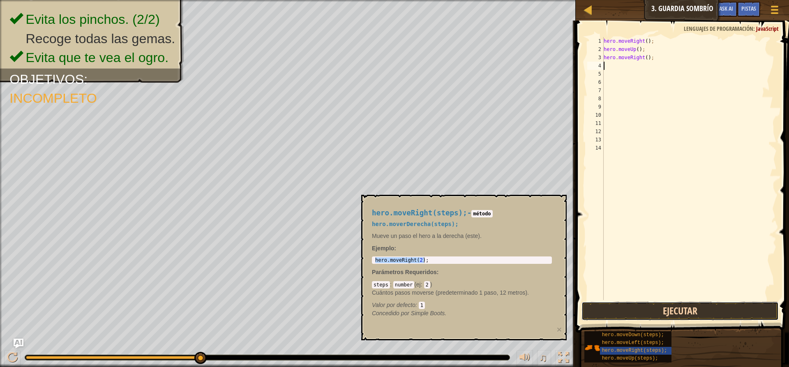
click at [638, 312] on button "Ejecutar" at bounding box center [679, 311] width 197 height 19
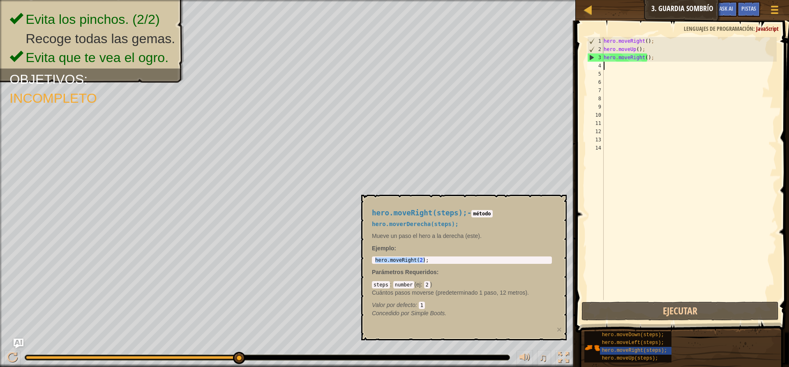
type textarea "he"
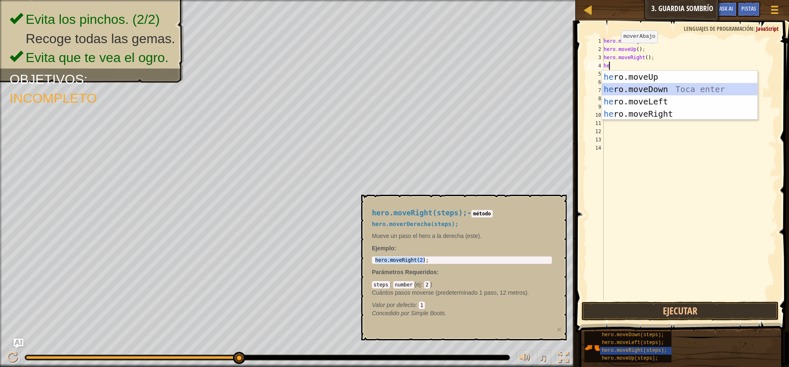
click at [654, 90] on div "he ro.moveUp Toca enter he ro.moveDown Toca enter he ro.moveLeft Toca enter he …" at bounding box center [679, 108] width 155 height 74
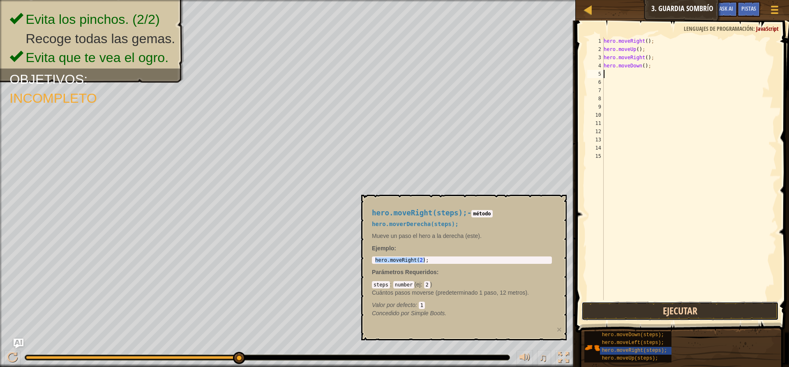
click at [670, 304] on button "Ejecutar" at bounding box center [679, 311] width 197 height 19
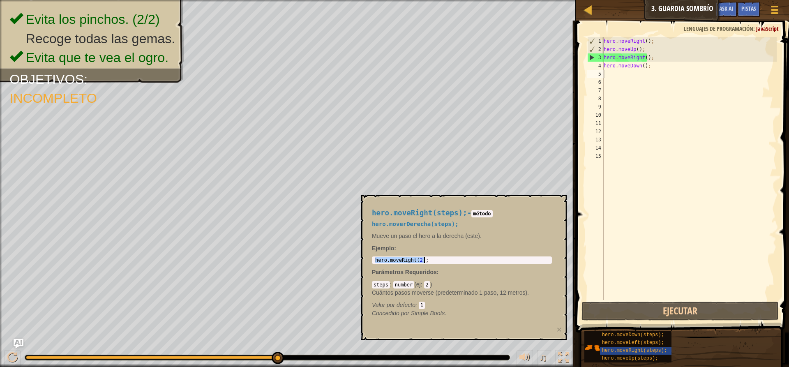
type textarea "hero.moveRight(2);"
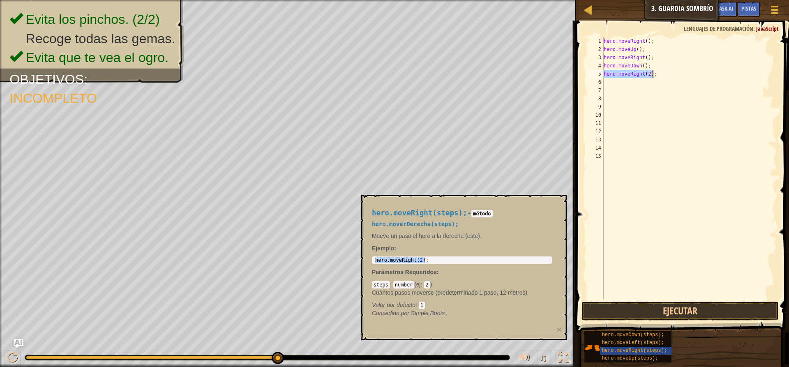
click at [600, 308] on button "Ejecutar" at bounding box center [679, 311] width 197 height 19
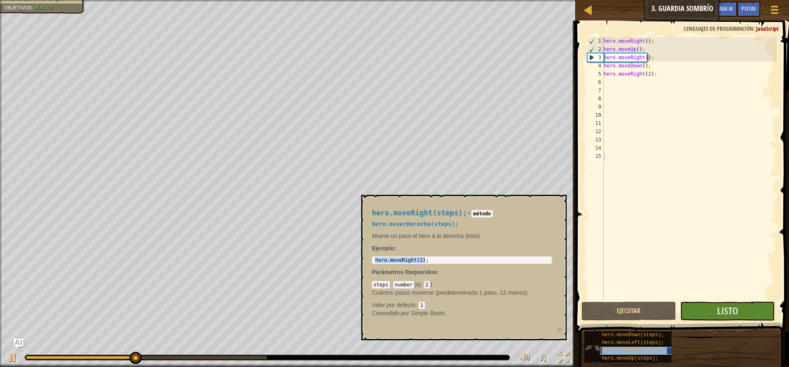
click at [618, 350] on span "hero.moveRight(steps);" at bounding box center [634, 351] width 65 height 6
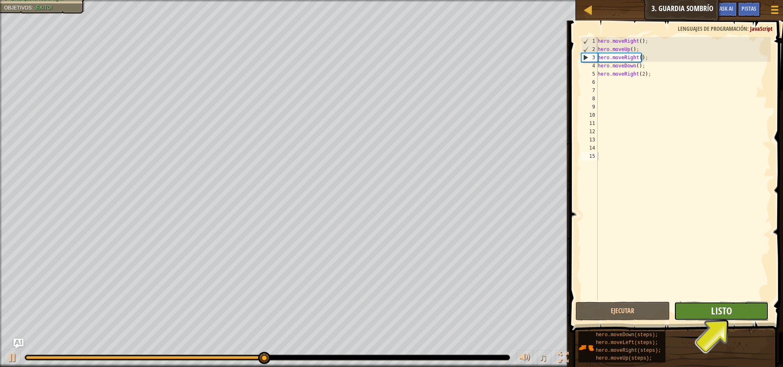
click at [723, 309] on span "Listo" at bounding box center [721, 310] width 21 height 13
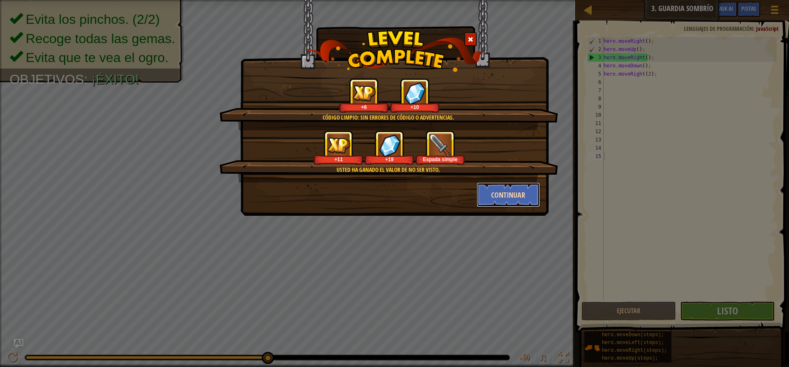
click at [506, 195] on button "Continuar" at bounding box center [509, 194] width 64 height 25
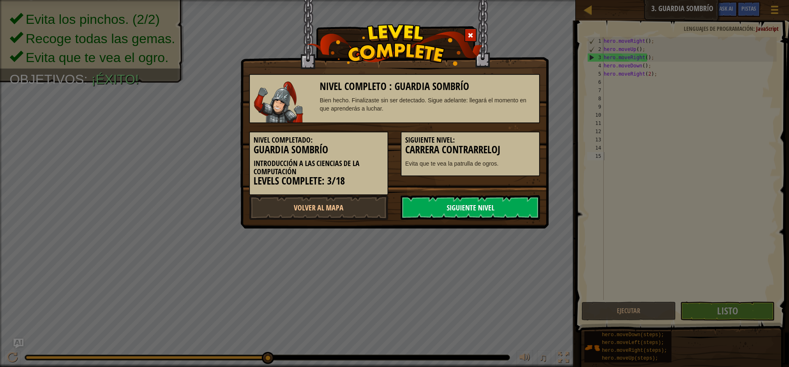
click at [505, 210] on link "Siguiente Nivel" at bounding box center [470, 207] width 139 height 25
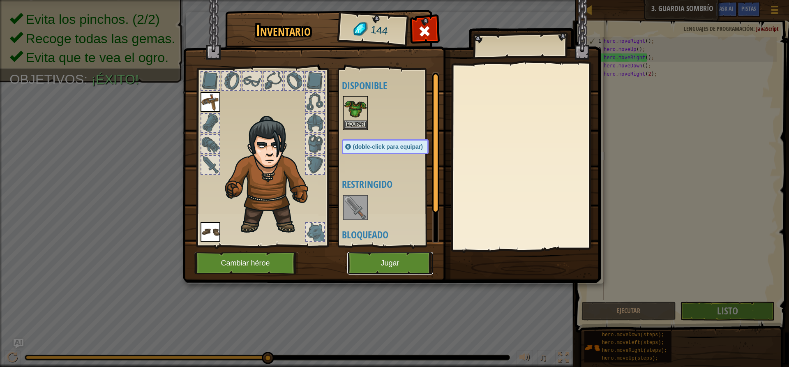
click at [412, 260] on button "Jugar" at bounding box center [390, 263] width 86 height 23
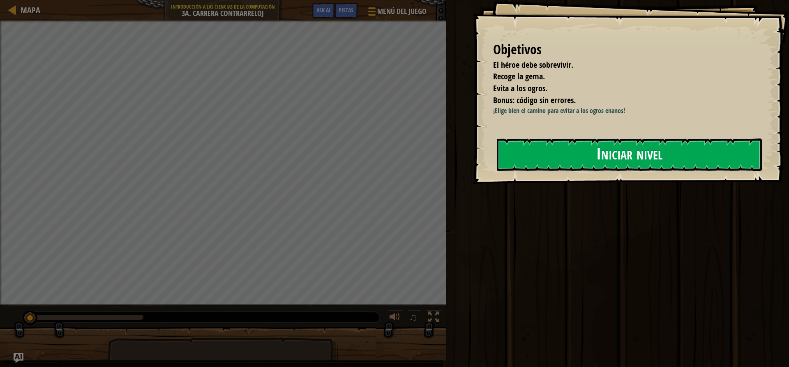
click at [625, 160] on button "Iniciar nivel" at bounding box center [629, 154] width 265 height 32
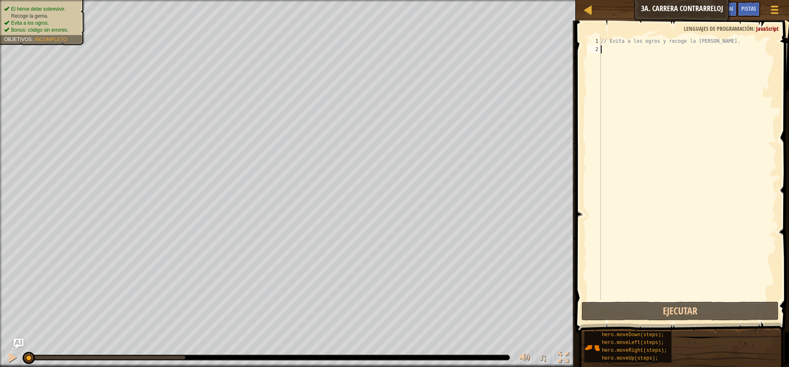
click at [678, 240] on div "Mapa Introducción a las Ciencias de la computación 3a. Carrera contrarreloj Men…" at bounding box center [394, 183] width 789 height 367
click at [667, 55] on div "// Evita a los ogros y recoge la [PERSON_NAME]." at bounding box center [688, 176] width 178 height 279
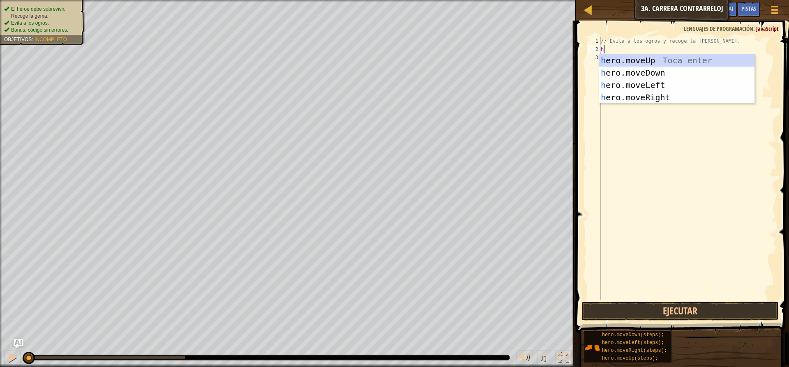
scroll to position [4, 0]
type textarea "her"
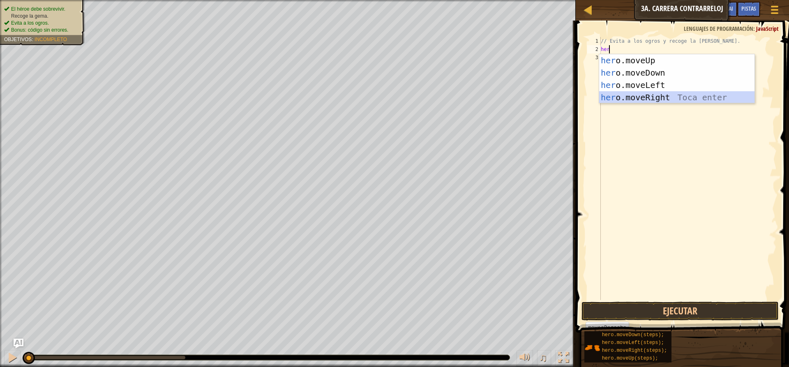
click at [638, 102] on div "her o.moveUp Toca enter her o.moveDown Toca enter her o.moveLeft [PERSON_NAME] …" at bounding box center [676, 91] width 155 height 74
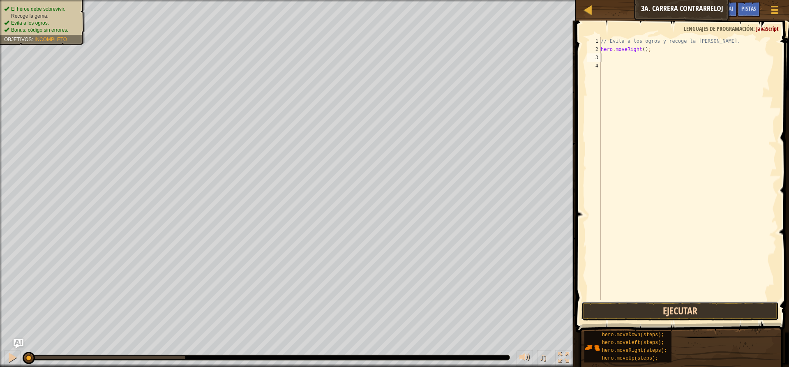
click at [649, 316] on button "Ejecutar" at bounding box center [679, 311] width 197 height 19
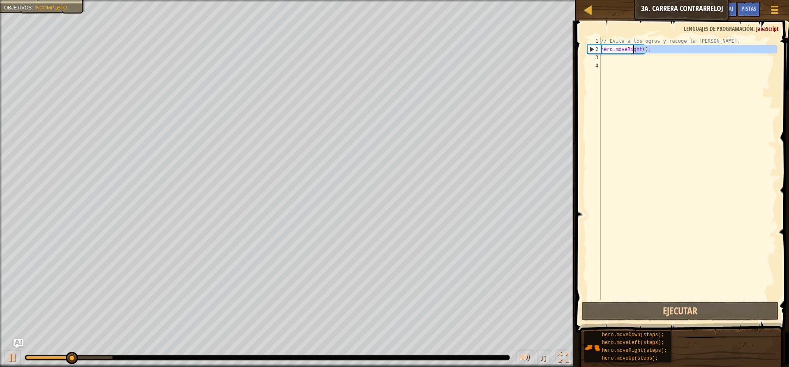
drag, startPoint x: 662, startPoint y: 55, endPoint x: 590, endPoint y: 41, distance: 72.9
click at [590, 41] on div "1 2 3 4 // Evita a los ogros y recoge la [PERSON_NAME]. hero . moveRight ( ) ; …" at bounding box center [681, 168] width 191 height 263
type textarea "// Evita a los ogros y recoge la [PERSON_NAME]. hero.moveRight();"
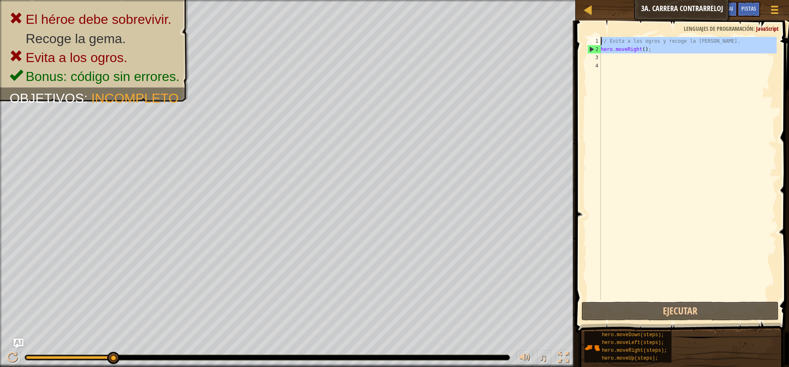
drag, startPoint x: 609, startPoint y: 55, endPoint x: 609, endPoint y: 49, distance: 6.2
click at [609, 55] on div "// Evita a los ogros y recoge la [PERSON_NAME]. hero . moveRight ( ) ;" at bounding box center [688, 168] width 178 height 263
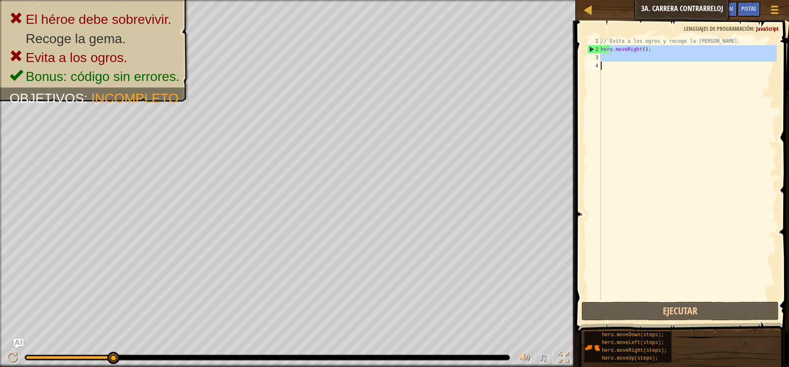
drag, startPoint x: 609, startPoint y: 48, endPoint x: 690, endPoint y: 63, distance: 83.0
click at [690, 63] on div "// Evita a los ogros y recoge la [PERSON_NAME]. hero . moveRight ( ) ;" at bounding box center [688, 176] width 178 height 279
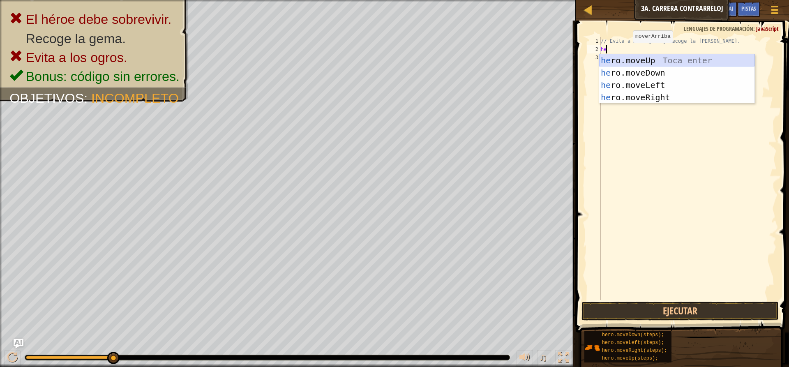
type textarea "h"
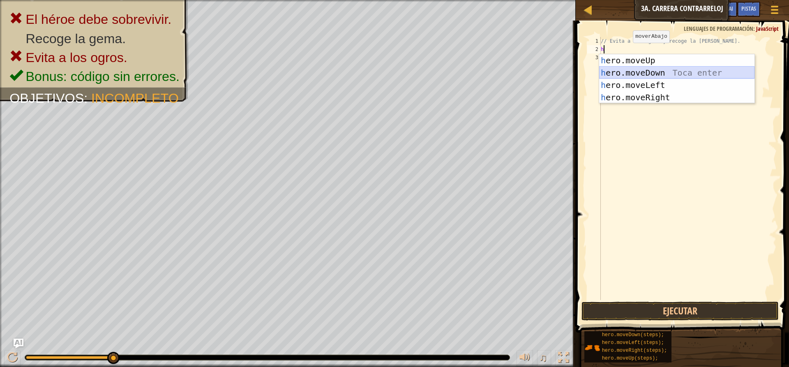
click at [647, 74] on div "h ero.moveUp Toca enter h ero.moveDown Toca enter h ero.moveLeft Toca enter h e…" at bounding box center [676, 91] width 155 height 74
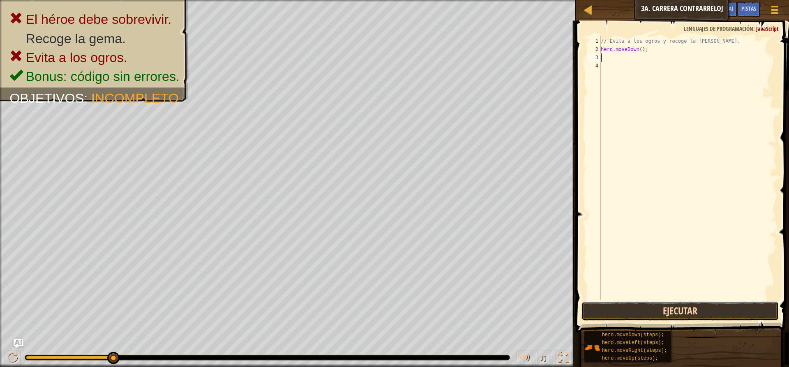
click at [631, 307] on button "Ejecutar" at bounding box center [679, 311] width 197 height 19
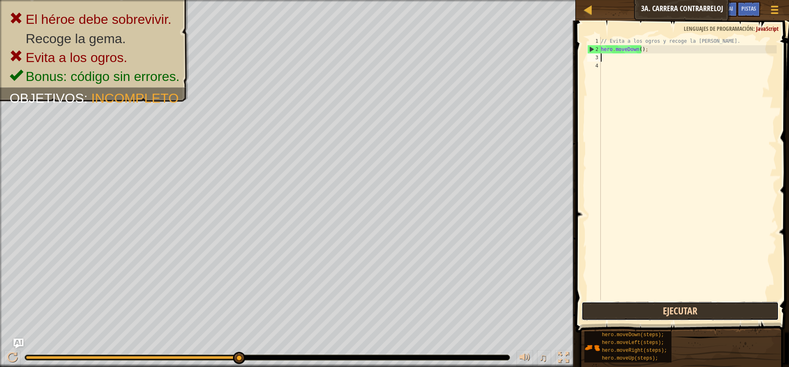
click at [634, 318] on button "Ejecutar" at bounding box center [679, 311] width 197 height 19
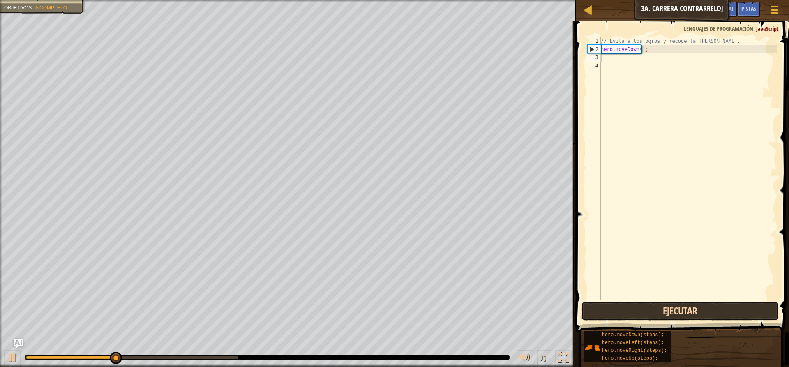
click at [635, 318] on button "Ejecutar" at bounding box center [679, 311] width 197 height 19
click at [635, 318] on button "Ejecutando" at bounding box center [679, 311] width 197 height 19
click at [635, 318] on button "Ejecutar" at bounding box center [679, 311] width 197 height 19
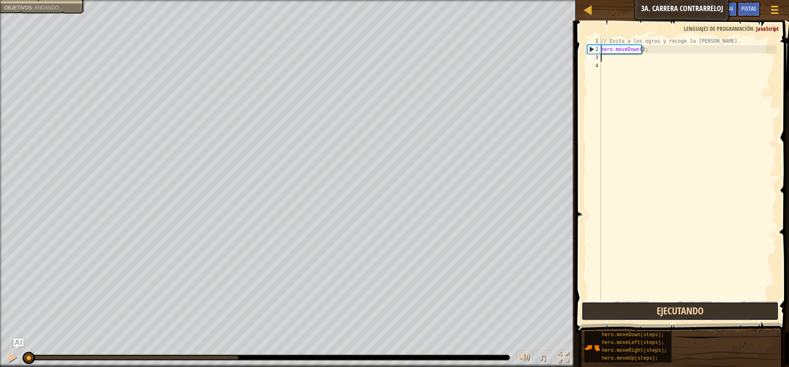
click at [635, 318] on button "Ejecutando" at bounding box center [679, 311] width 197 height 19
click at [632, 317] on button "Ejecutar" at bounding box center [679, 311] width 197 height 19
click at [630, 316] on button "Ejecutar" at bounding box center [679, 311] width 197 height 19
click at [627, 315] on button "Ejecutar" at bounding box center [679, 311] width 197 height 19
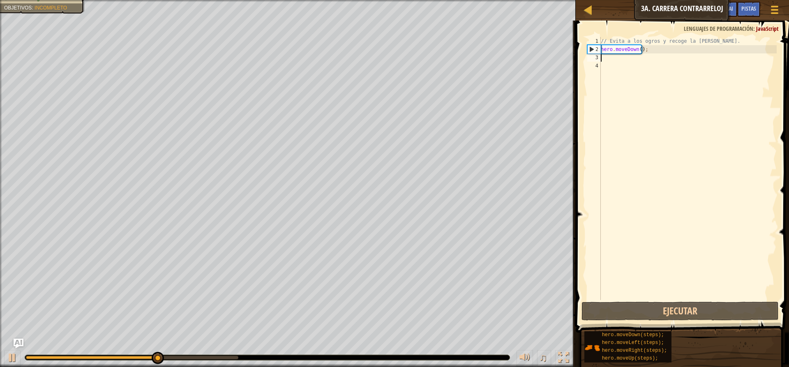
click at [592, 44] on div "1" at bounding box center [594, 41] width 14 height 8
click at [589, 48] on div "2" at bounding box center [594, 49] width 13 height 8
type textarea "hero.moveDown();"
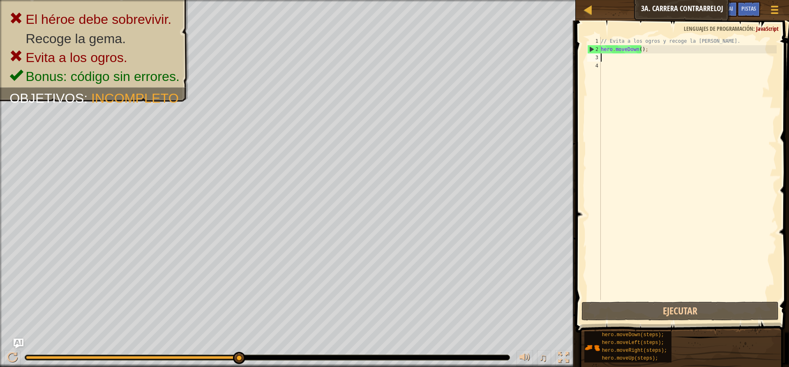
click at [650, 57] on div "// Evita a los ogros y recoge la [PERSON_NAME]. hero . moveDown ( ) ;" at bounding box center [688, 176] width 178 height 279
type textarea "he"
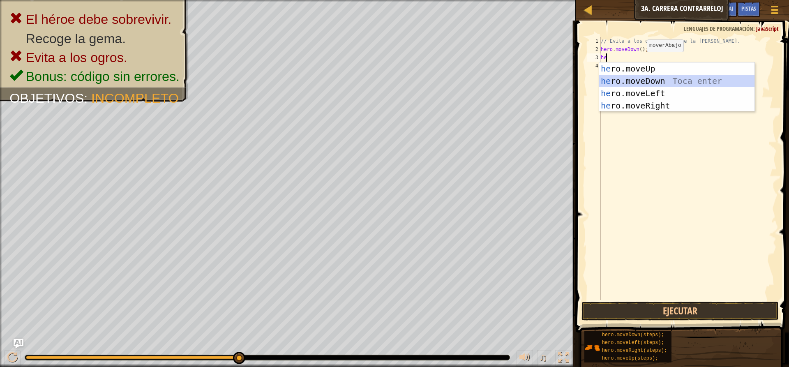
click at [641, 81] on div "he ro.moveUp Toca enter he ro.moveDown Toca enter he ro.moveLeft Toca enter he …" at bounding box center [676, 99] width 155 height 74
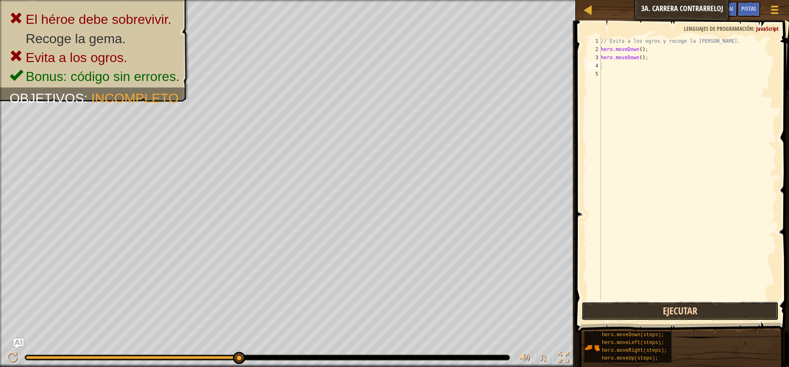
click at [679, 310] on button "Ejecutar" at bounding box center [679, 311] width 197 height 19
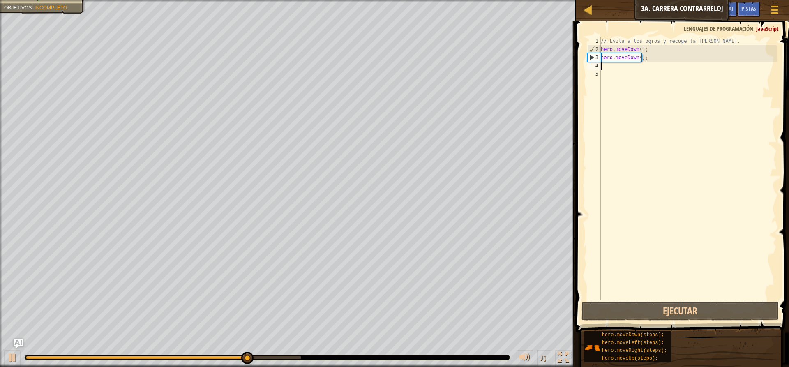
click at [654, 71] on div "// Evita a los ogros y recoge la [PERSON_NAME]. hero . moveDown ( ) ; hero . mo…" at bounding box center [688, 176] width 178 height 279
click at [645, 67] on div "// Evita a los ogros y recoge la [PERSON_NAME]. hero . moveDown ( ) ; hero . mo…" at bounding box center [688, 176] width 178 height 279
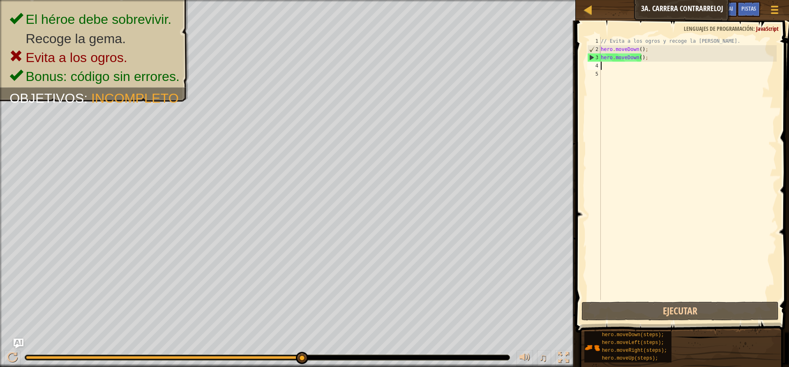
type textarea "h"
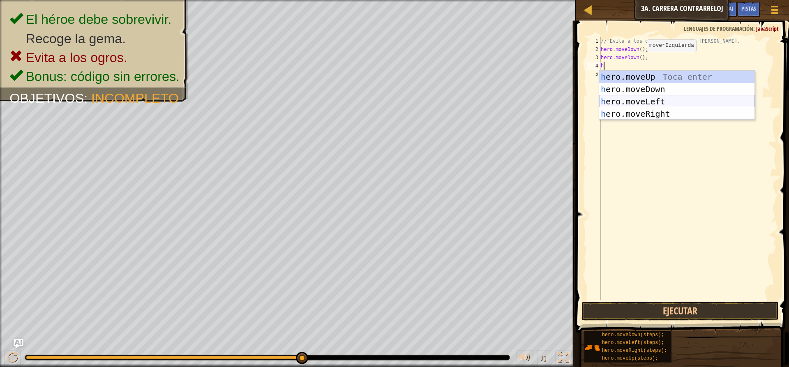
click at [657, 101] on div "h ero.moveUp Toca enter h ero.moveDown Toca enter h ero.moveLeft Toca enter h e…" at bounding box center [676, 108] width 155 height 74
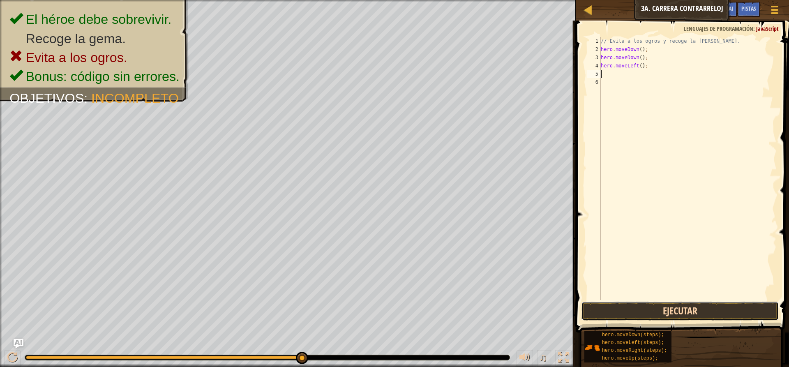
click at [656, 315] on button "Ejecutar" at bounding box center [679, 311] width 197 height 19
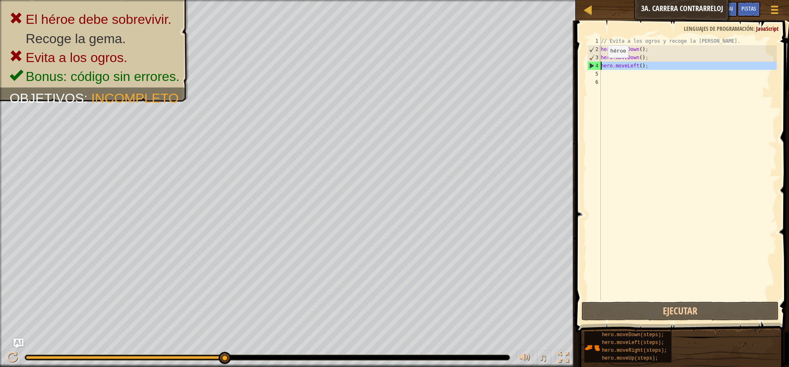
drag, startPoint x: 646, startPoint y: 73, endPoint x: 592, endPoint y: 67, distance: 53.8
click at [592, 67] on div "1 2 3 4 5 6 // Evita a los ogros y recoge la [PERSON_NAME]. hero . moveDown ( )…" at bounding box center [681, 168] width 191 height 263
type textarea "hero.moveLeft();"
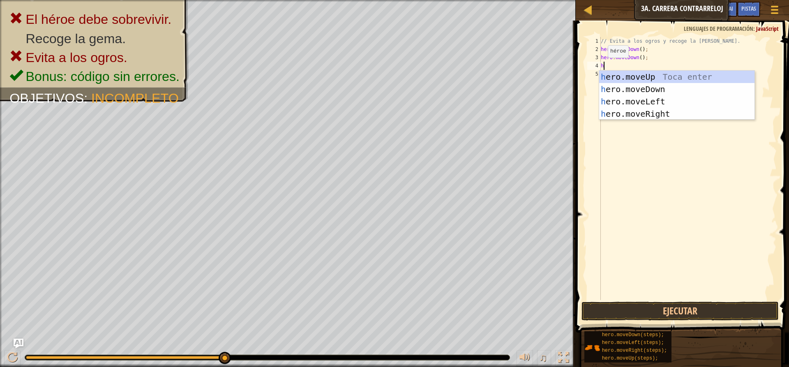
type textarea "he"
click at [663, 113] on div "he ro.moveUp Toca enter he ro.moveDown Toca enter he ro.moveLeft Toca enter he …" at bounding box center [676, 108] width 155 height 74
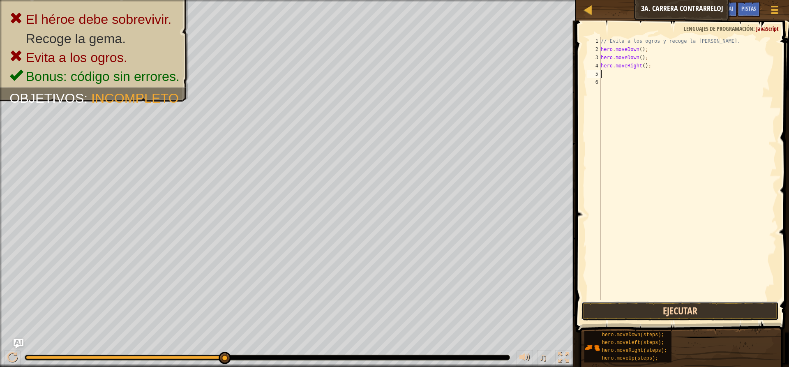
click at [653, 306] on button "Ejecutar" at bounding box center [679, 311] width 197 height 19
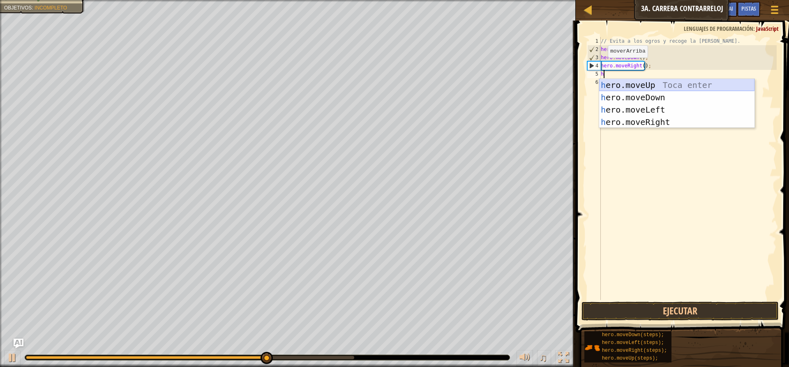
type textarea "he"
click at [619, 82] on div "he ro.moveUp Toca enter he ro.moveDown Toca enter he ro.moveLeft Toca enter he …" at bounding box center [676, 116] width 155 height 74
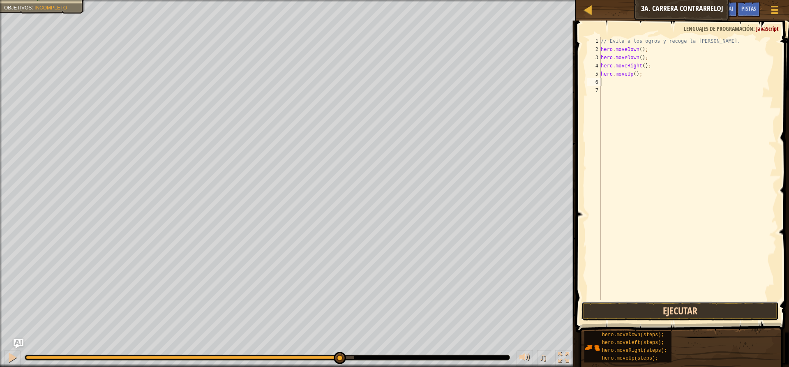
click at [634, 316] on button "Ejecutar" at bounding box center [679, 311] width 197 height 19
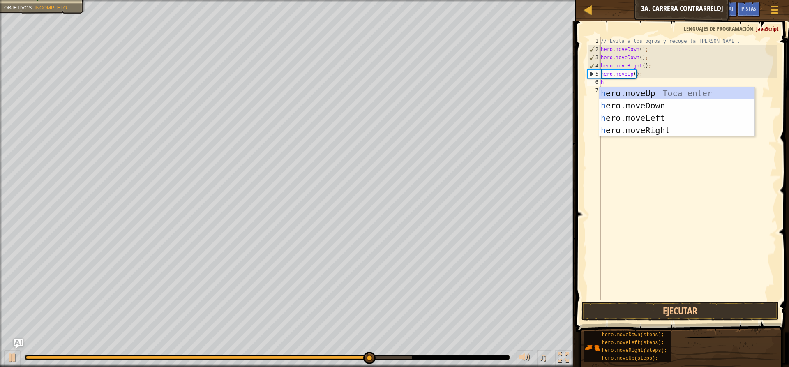
type textarea "her"
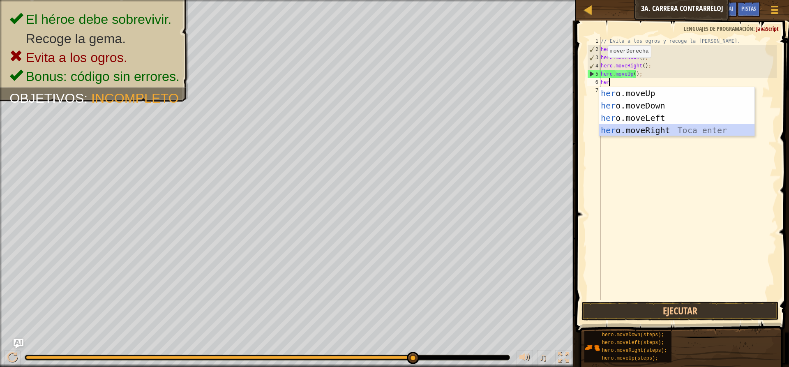
click at [643, 128] on div "her o.moveUp Toca enter her o.moveDown Toca enter her o.moveLeft [PERSON_NAME] …" at bounding box center [676, 124] width 155 height 74
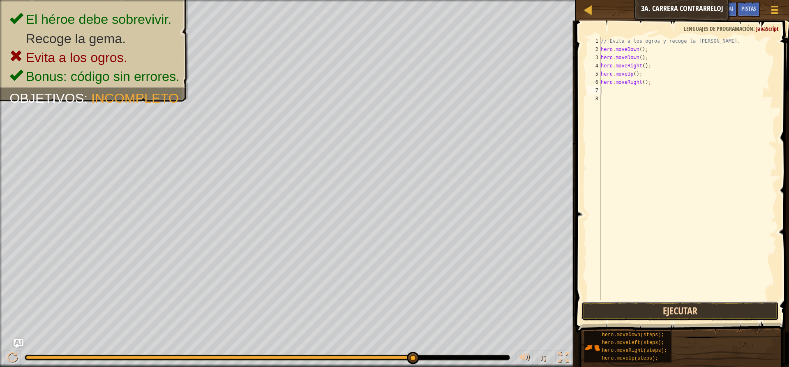
click at [648, 308] on button "Ejecutar" at bounding box center [679, 311] width 197 height 19
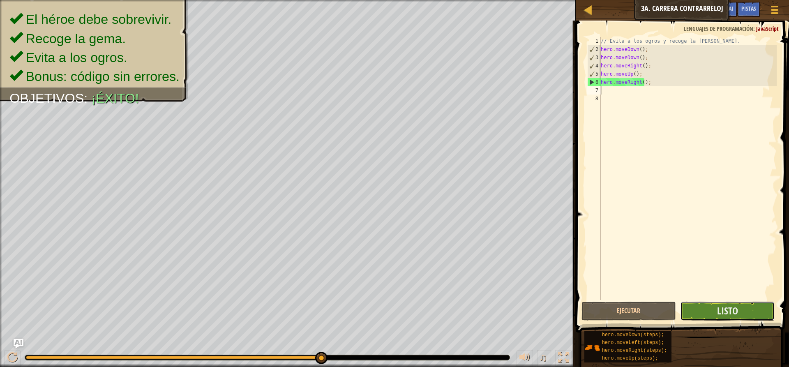
click at [690, 309] on button "Listo" at bounding box center [727, 311] width 95 height 19
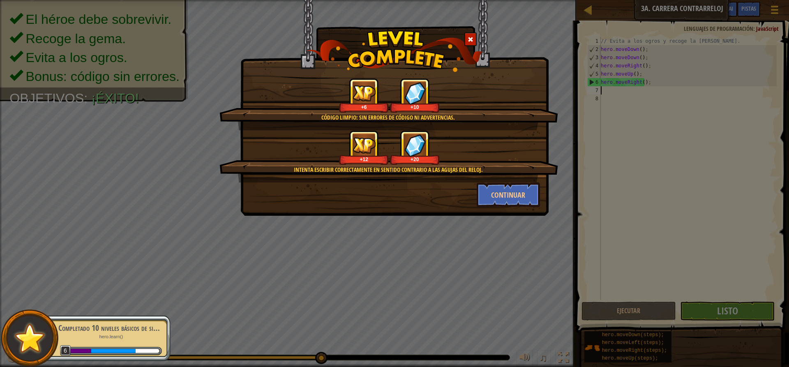
click at [535, 210] on div "Código limpio: sin errores de código ni advertencias. +6 +10 Intenta escribir c…" at bounding box center [394, 108] width 308 height 216
click at [533, 200] on button "Continuar" at bounding box center [509, 194] width 64 height 25
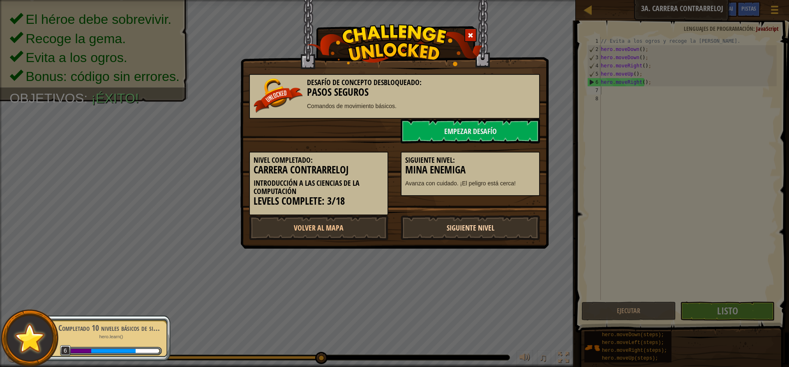
click at [487, 234] on link "Siguiente Nivel" at bounding box center [470, 227] width 139 height 25
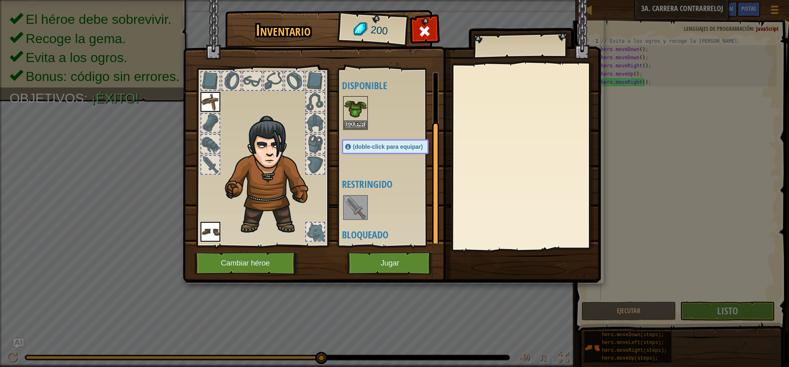
scroll to position [63, 0]
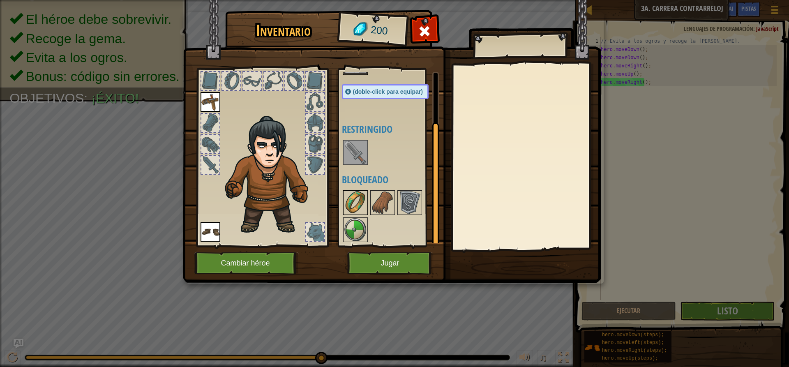
click at [352, 207] on img at bounding box center [355, 202] width 23 height 23
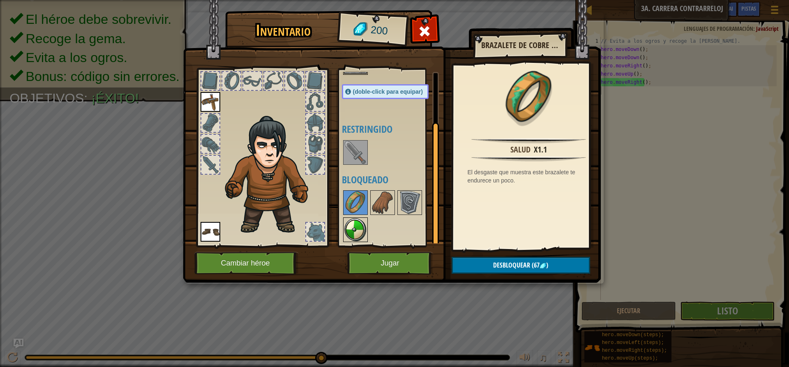
click at [362, 230] on img at bounding box center [355, 229] width 23 height 23
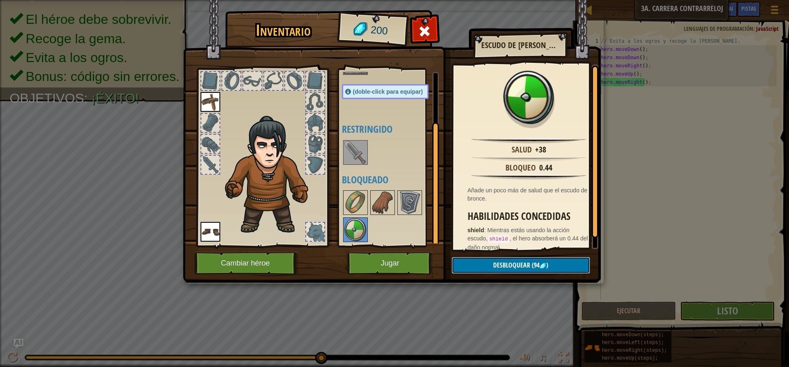
click at [509, 261] on button "Desbloquear (94 )" at bounding box center [521, 265] width 138 height 17
click at [509, 267] on button "Confirmar" at bounding box center [521, 265] width 138 height 17
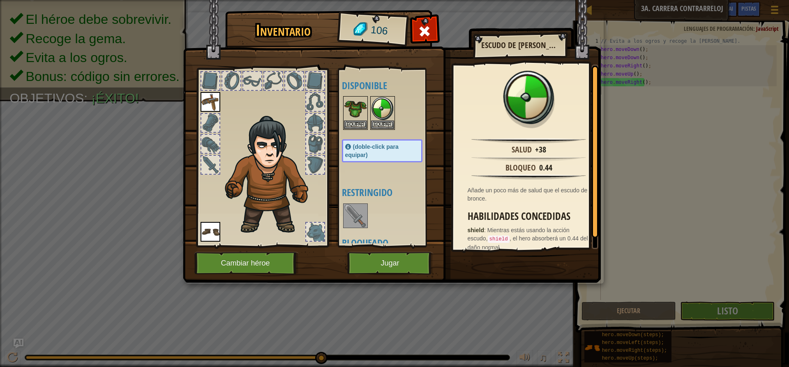
scroll to position [36, 0]
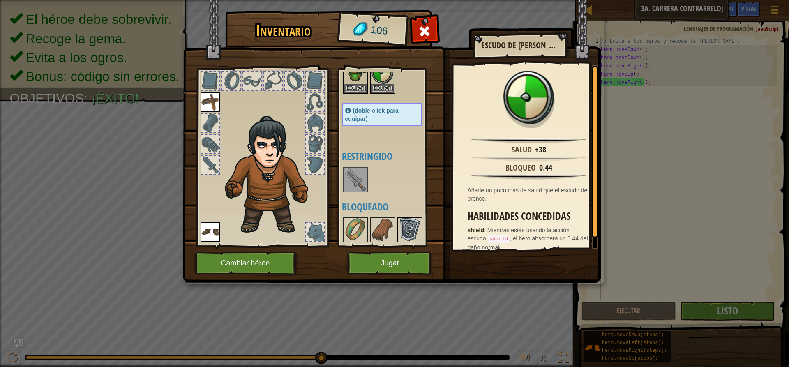
click at [418, 238] on img at bounding box center [409, 229] width 23 height 23
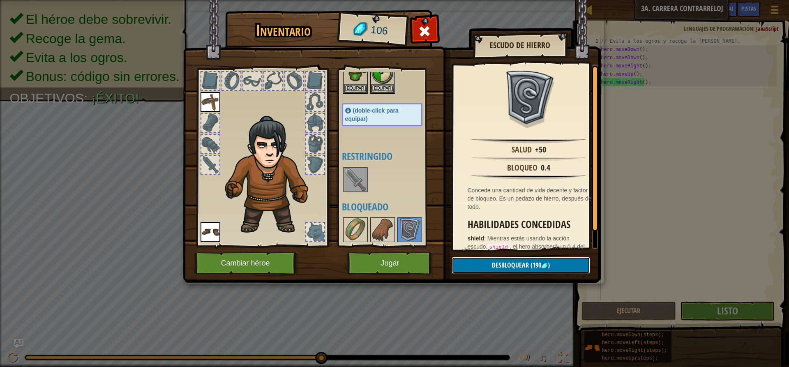
click at [480, 262] on button "Desbloquear (190 )" at bounding box center [521, 265] width 138 height 17
click at [365, 257] on button "Jugar" at bounding box center [390, 263] width 86 height 23
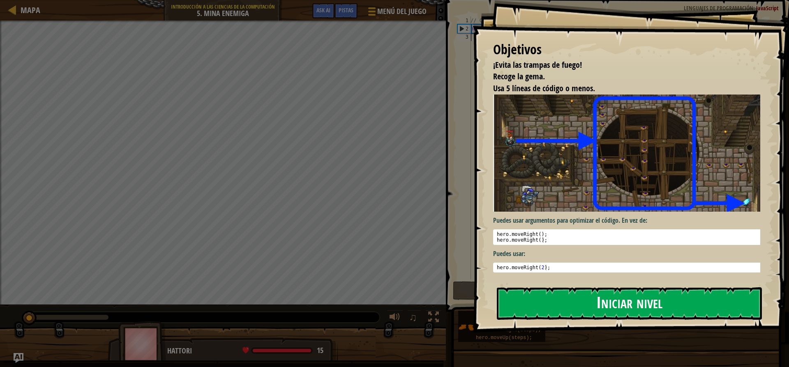
click at [584, 307] on button "Iniciar nivel" at bounding box center [629, 303] width 265 height 32
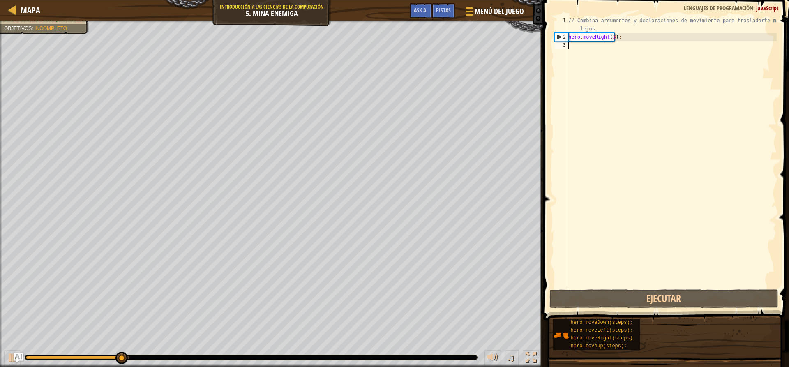
click at [588, 45] on div "// Combina argumentos y declaraciones de movimiento para trasladarte más lejos.…" at bounding box center [672, 164] width 210 height 296
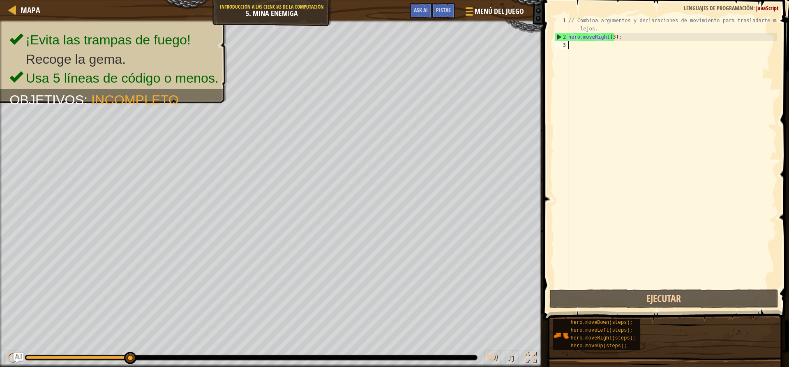
type textarea "h"
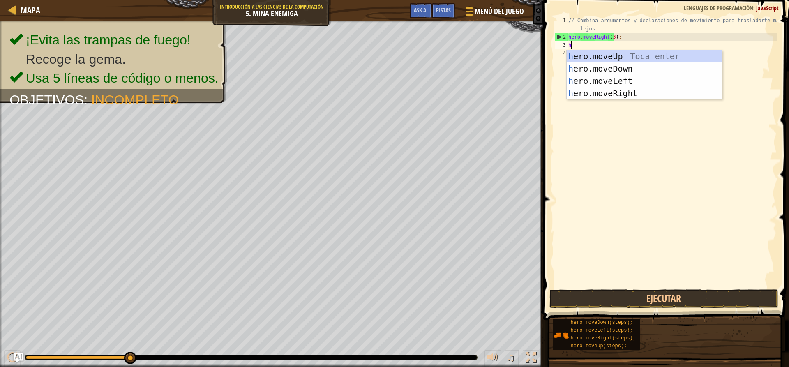
scroll to position [4, 0]
click at [583, 78] on div "h ero.moveUp Toca enter h ero.moveDown Toca enter h ero.moveLeft Toca enter h e…" at bounding box center [644, 87] width 155 height 74
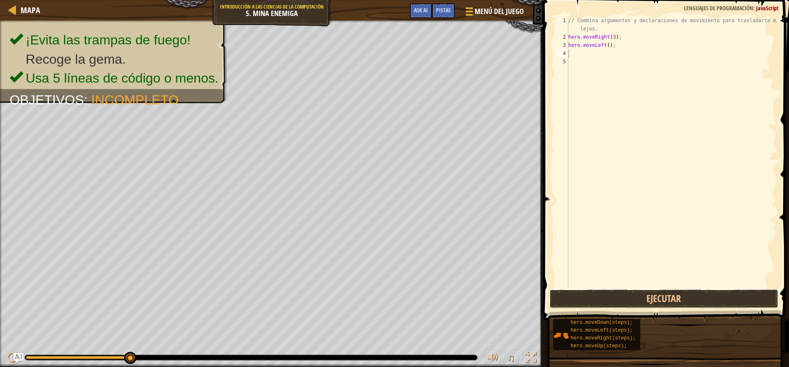
click at [584, 309] on div "1 2 3 4 5 // Combina argumentos y declaraciones de movimiento para trasladarte …" at bounding box center [665, 176] width 248 height 344
click at [577, 301] on button "Ejecutar" at bounding box center [663, 298] width 228 height 19
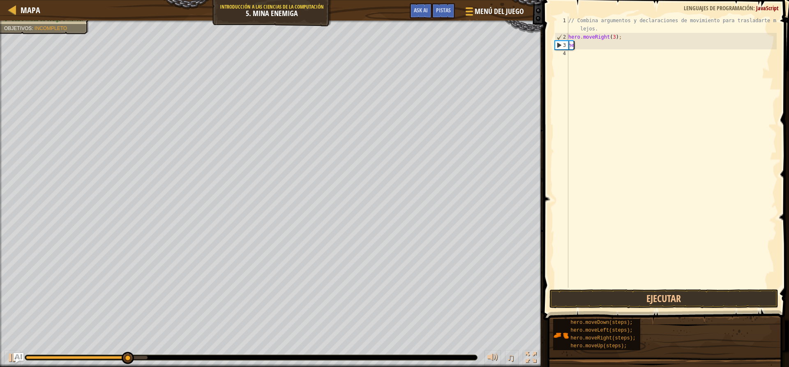
type textarea "h"
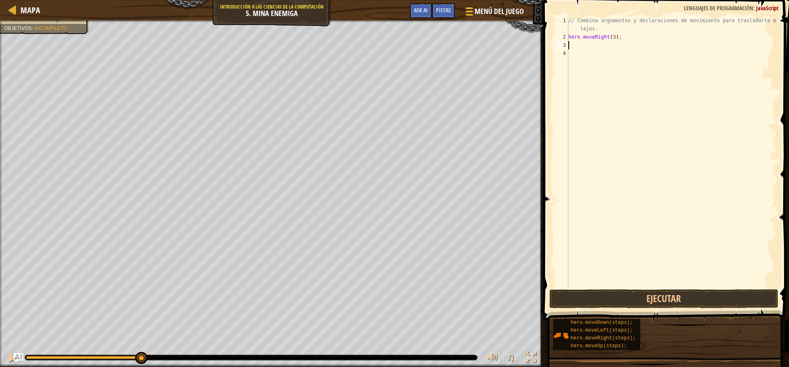
type textarea "h"
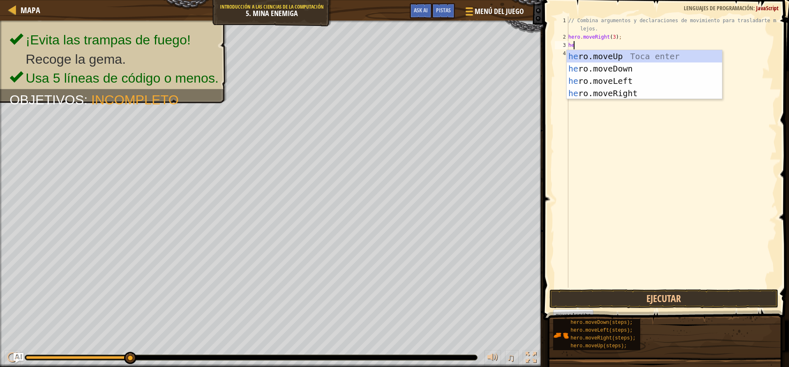
type textarea "her"
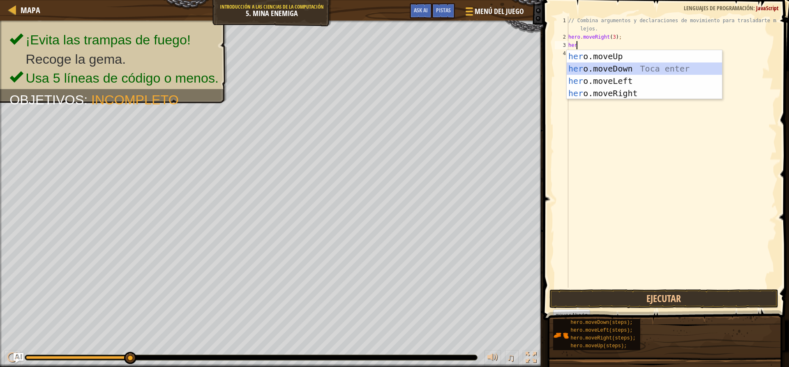
click at [609, 69] on div "her o.moveUp Toca enter her o.moveDown Toca enter her o.moveLeft [PERSON_NAME] …" at bounding box center [644, 87] width 155 height 74
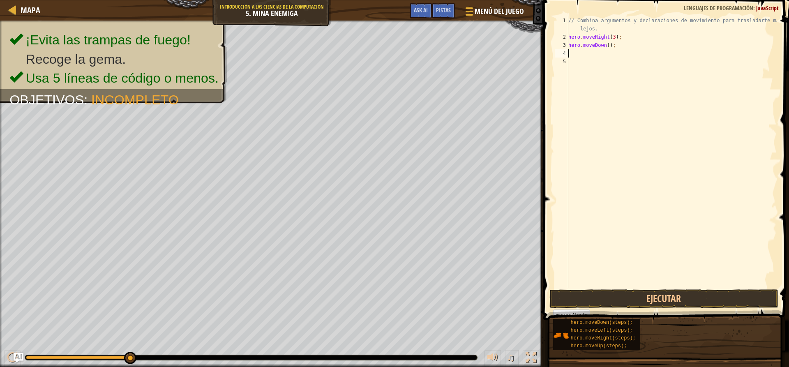
scroll to position [4, 0]
click at [648, 305] on button "Ejecutar" at bounding box center [663, 298] width 228 height 19
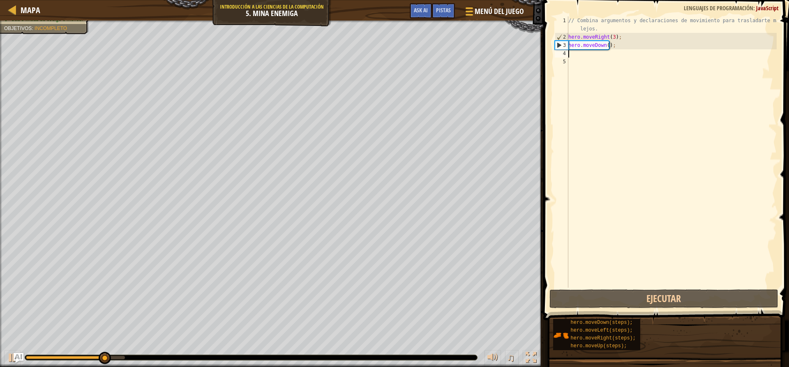
click at [609, 53] on div "// Combina argumentos y declaraciones de movimiento para trasladarte más lejos.…" at bounding box center [672, 164] width 210 height 296
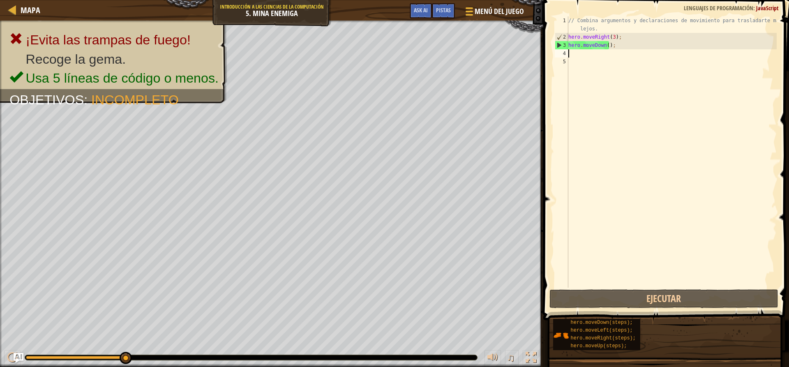
click at [610, 52] on div "// Combina argumentos y declaraciones de movimiento para trasladarte más lejos.…" at bounding box center [672, 164] width 210 height 296
drag, startPoint x: 610, startPoint y: 52, endPoint x: 550, endPoint y: 50, distance: 59.6
click at [550, 50] on div "1 2 3 4 5 // Combina argumentos y declaraciones de movimiento para trasladarte …" at bounding box center [665, 176] width 248 height 344
type textarea "hero.moveDown();"
